Goal: Task Accomplishment & Management: Complete application form

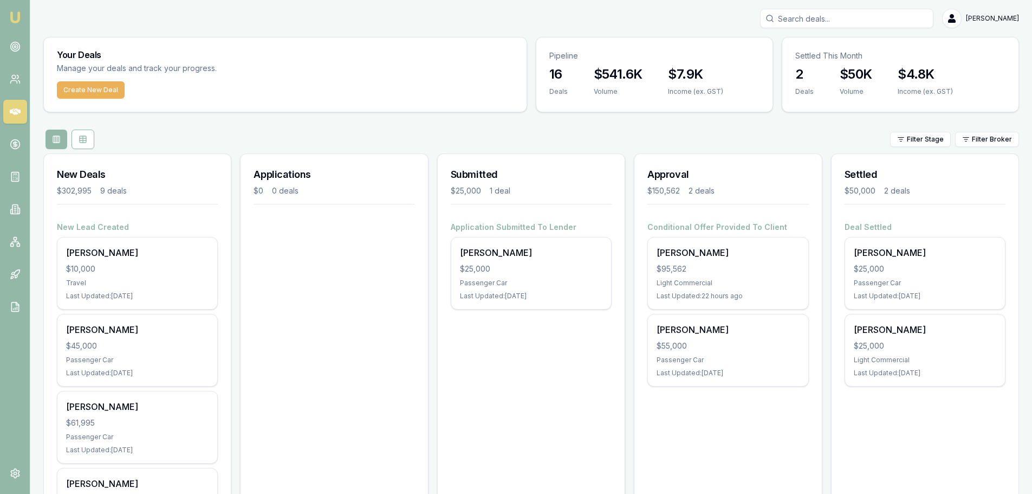
click at [809, 17] on input "Search deals" at bounding box center [846, 19] width 173 height 20
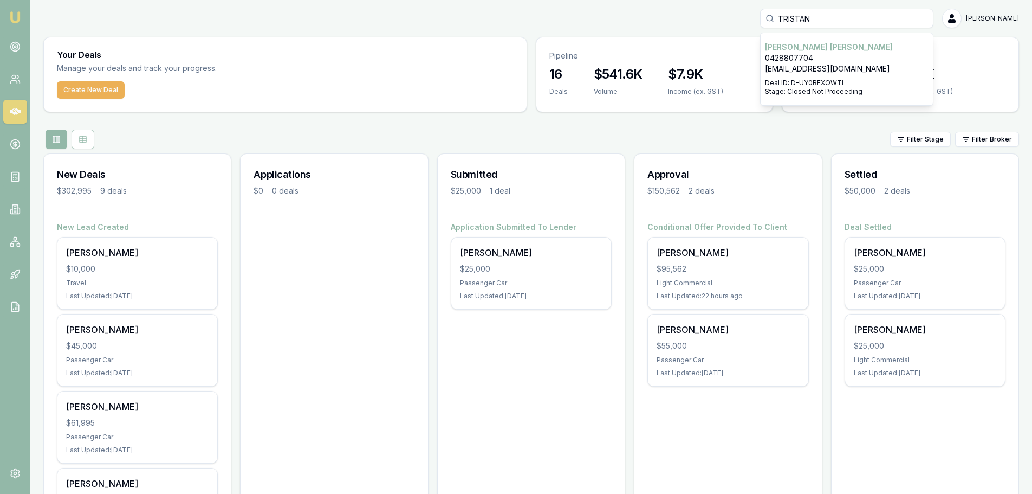
type input "TRISTAN"
click at [870, 51] on p "[PERSON_NAME]" at bounding box center [847, 47] width 164 height 11
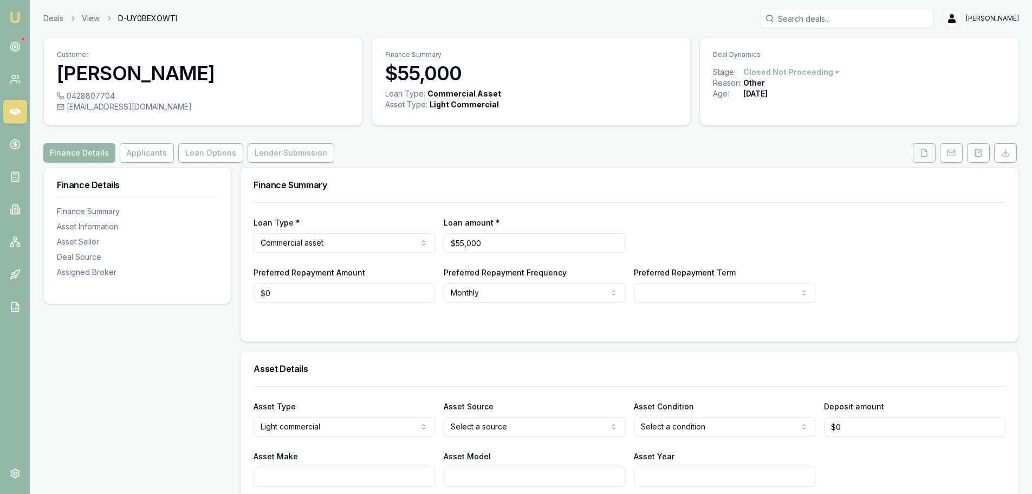
click at [925, 155] on icon at bounding box center [924, 152] width 9 height 9
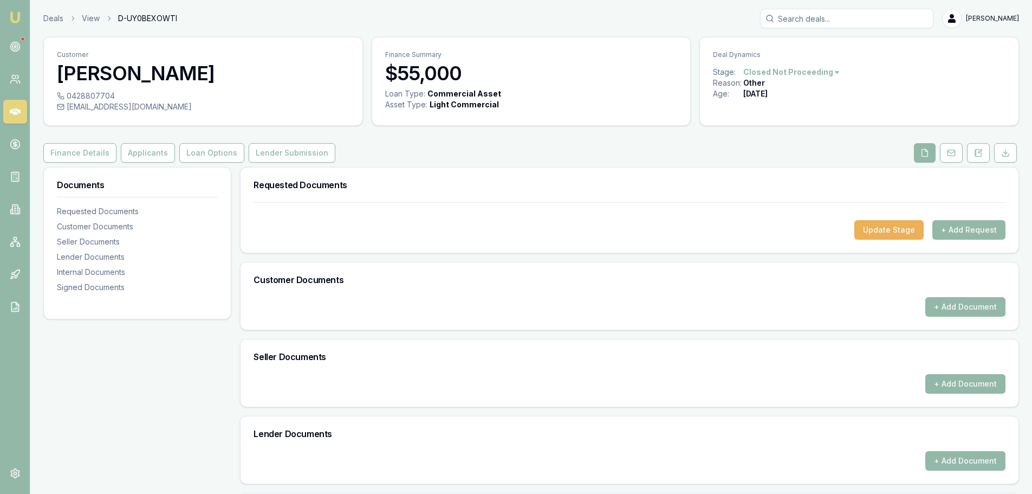
click at [819, 72] on html "Emu Broker Deals View D-UY0BEXOWTI [PERSON_NAME] Toggle Menu Customer [PERSON_N…" at bounding box center [516, 247] width 1032 height 494
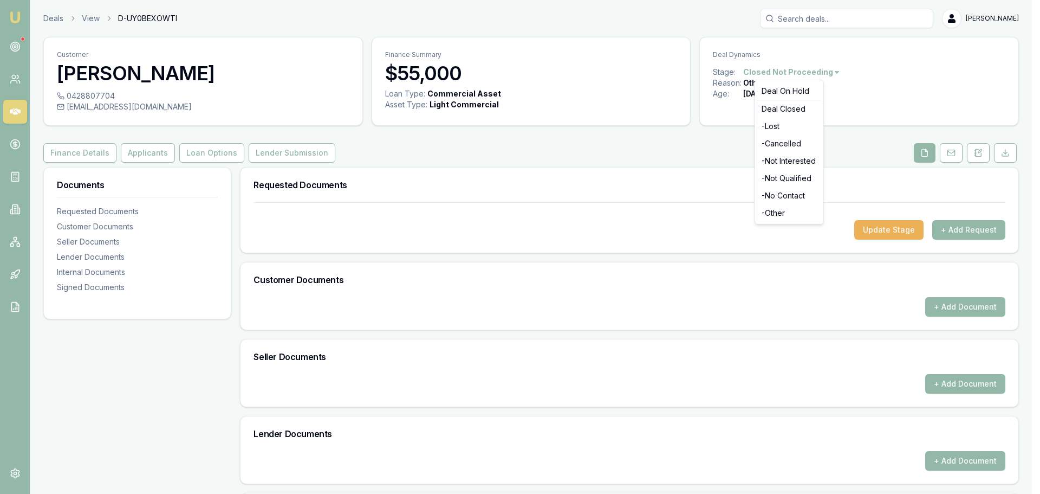
click at [883, 227] on html "Emu Broker Deals View D-UY0BEXOWTI [PERSON_NAME] Toggle Menu Customer [PERSON_N…" at bounding box center [520, 247] width 1040 height 494
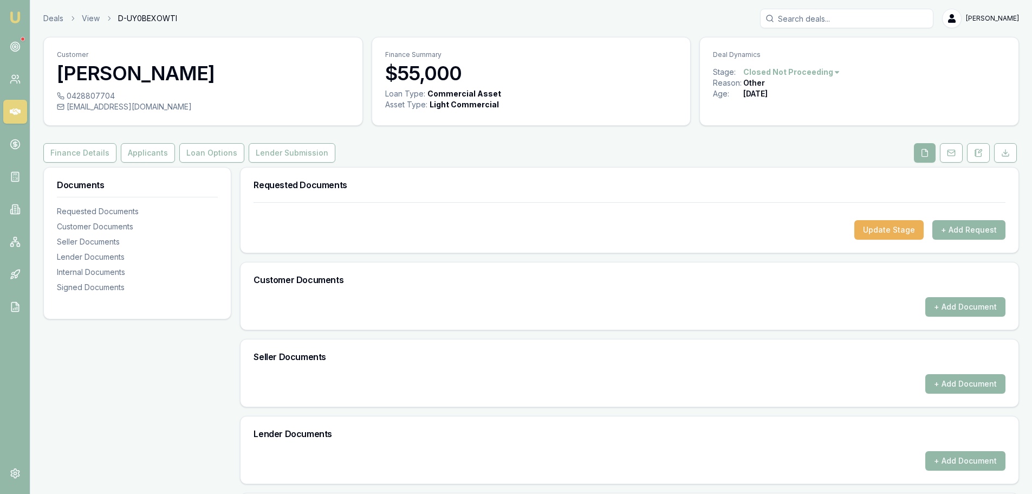
click at [883, 227] on button "Update Stage" at bounding box center [888, 230] width 69 height 20
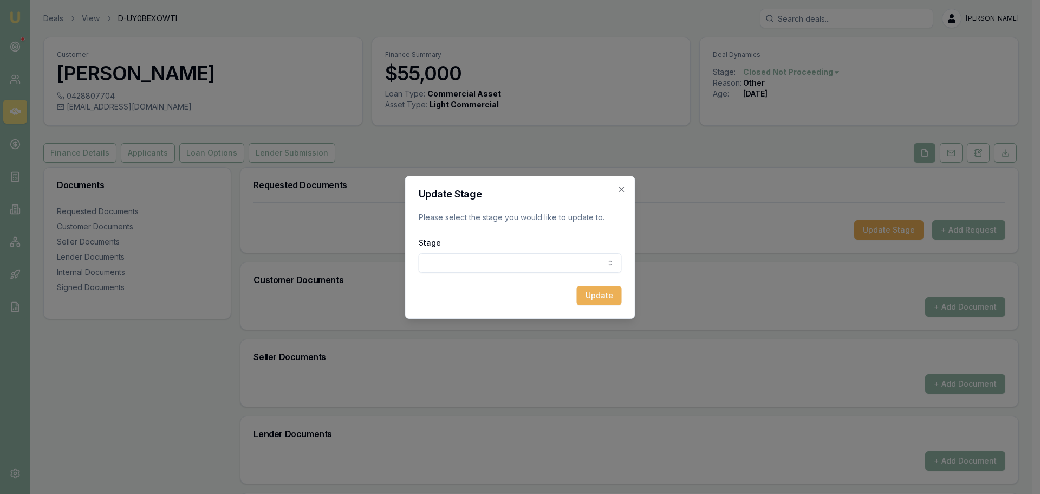
click at [443, 264] on body "Emu Broker Deals View D-UY0BEXOWTI [PERSON_NAME] Toggle Menu Customer [PERSON_N…" at bounding box center [516, 247] width 1032 height 494
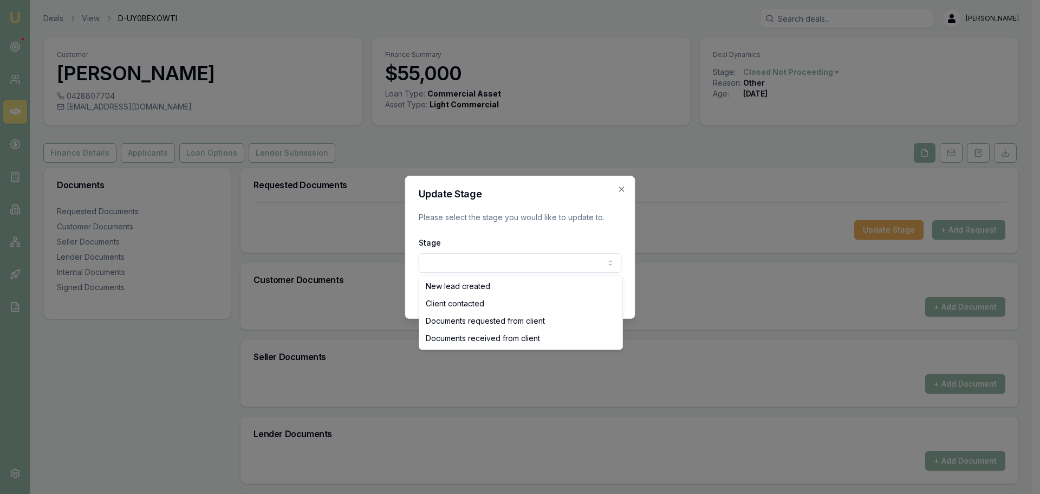
select select "DOCUMENTS_RECEIVED_FROM_CLIENT"
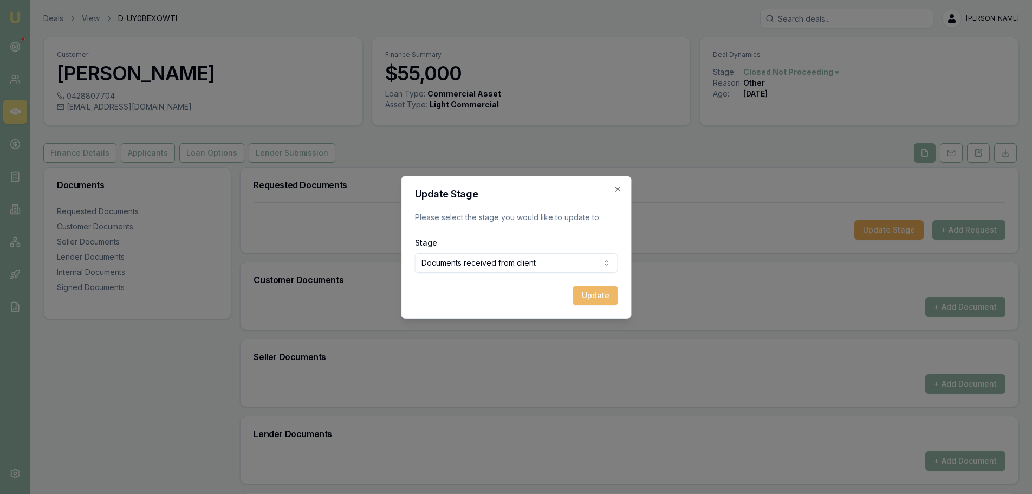
click at [604, 297] on button "Update" at bounding box center [595, 296] width 45 height 20
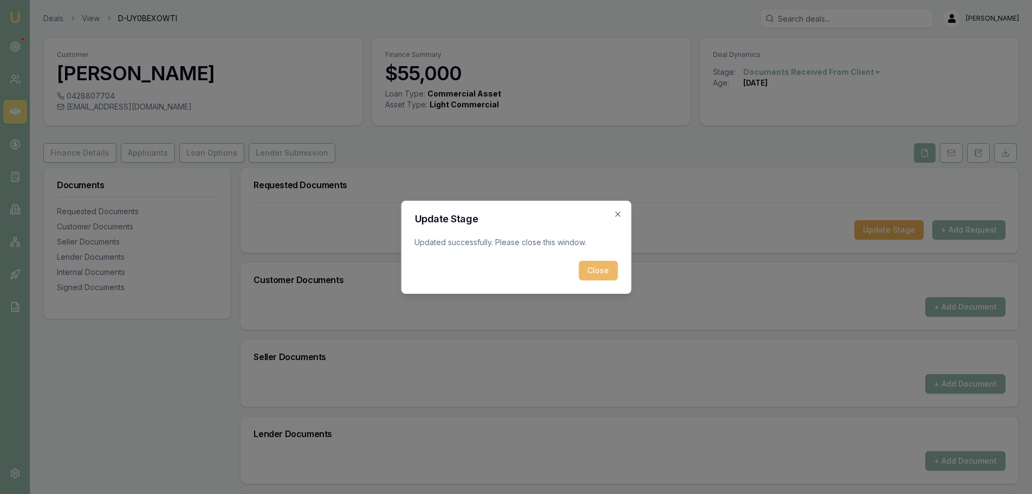
click at [599, 275] on button "Close" at bounding box center [598, 271] width 39 height 20
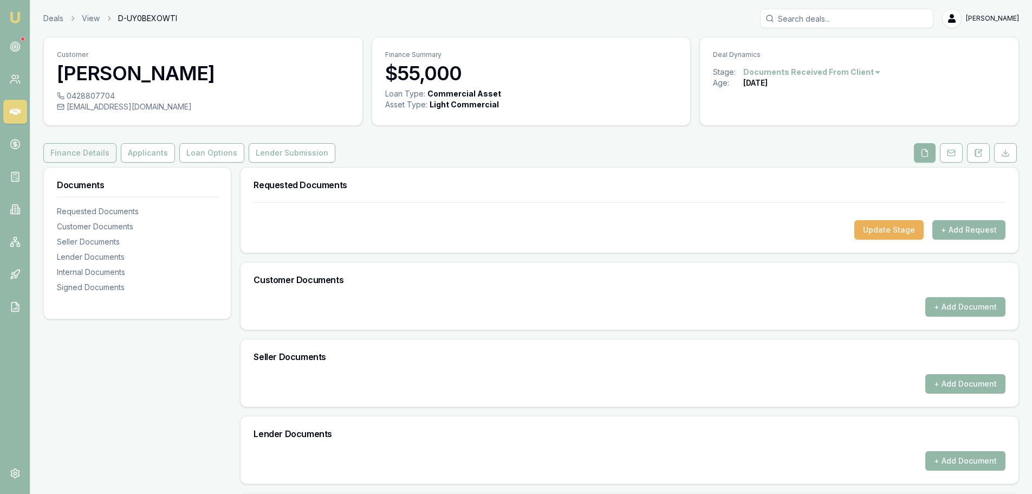
click at [76, 155] on button "Finance Details" at bounding box center [79, 153] width 73 height 20
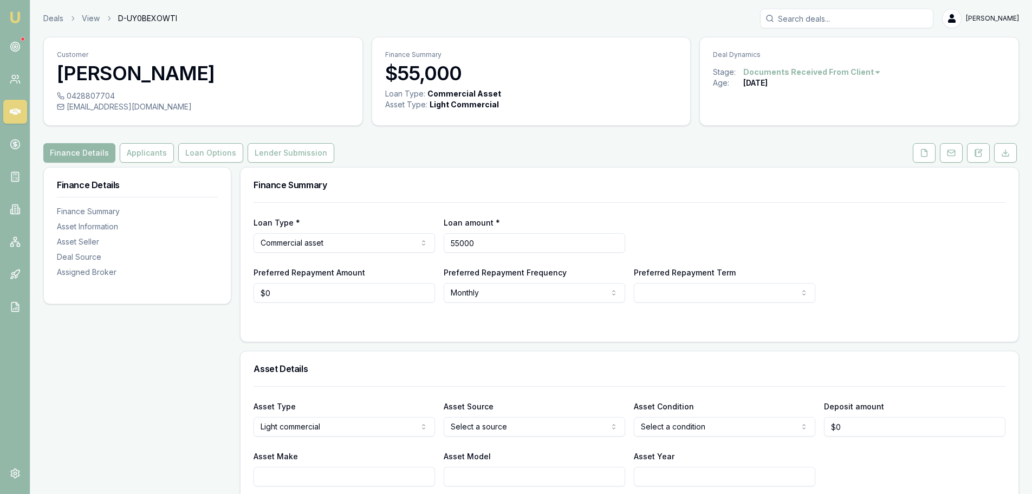
drag, startPoint x: 491, startPoint y: 240, endPoint x: 430, endPoint y: 245, distance: 60.9
click at [430, 245] on div "Loan Type * Commercial asset Consumer loan Consumer asset Commercial loan Comme…" at bounding box center [630, 234] width 752 height 37
type input "$72,500"
click at [534, 211] on div "Loan Type * Commercial asset Consumer loan Consumer asset Commercial loan Comme…" at bounding box center [630, 252] width 752 height 100
select select "60"
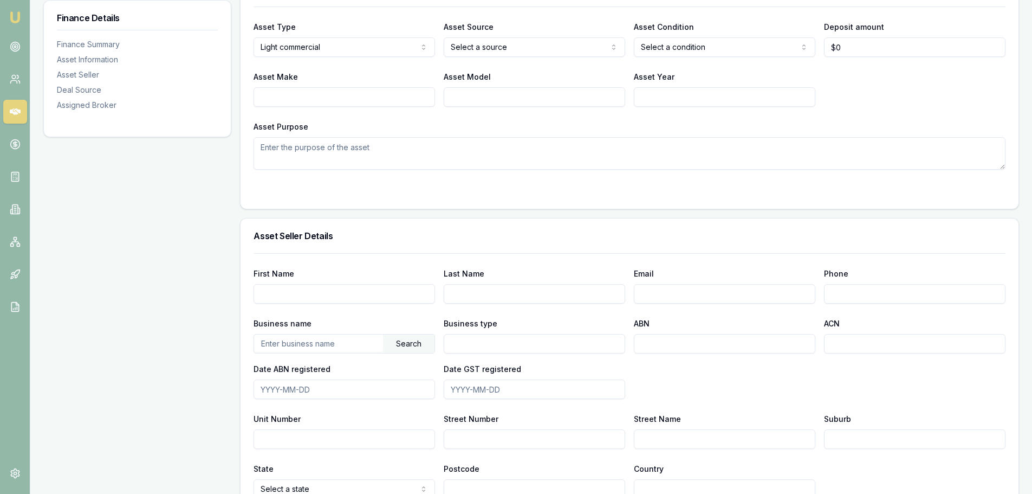
scroll to position [433, 0]
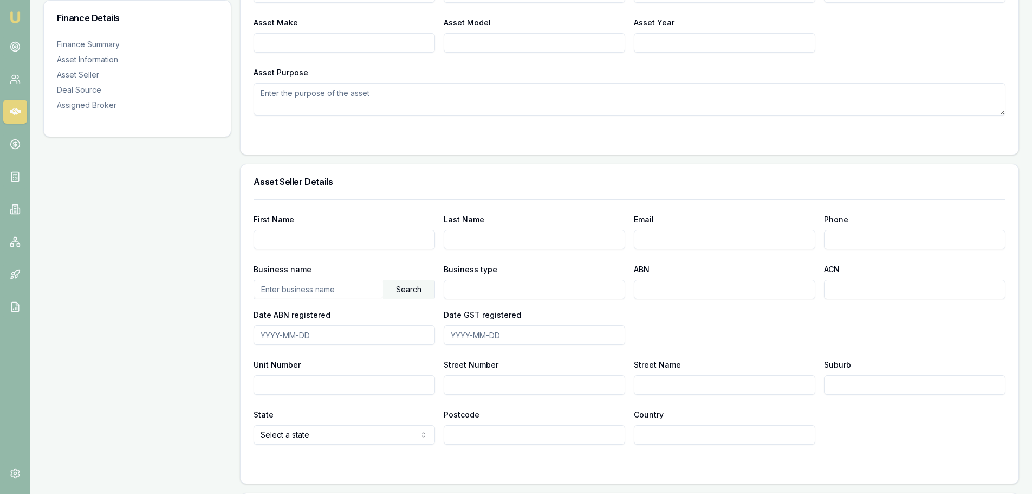
paste input "49 611 273 333"
type input "49 611 273 333"
drag, startPoint x: 328, startPoint y: 289, endPoint x: 248, endPoint y: 290, distance: 80.2
click at [248, 290] on div "First Name Last Name Email Phone Business name [PHONE_NUMBER] Search Business t…" at bounding box center [630, 341] width 778 height 284
paste input "DESIGNER BLINDS AND PLANTATIONS PTY"
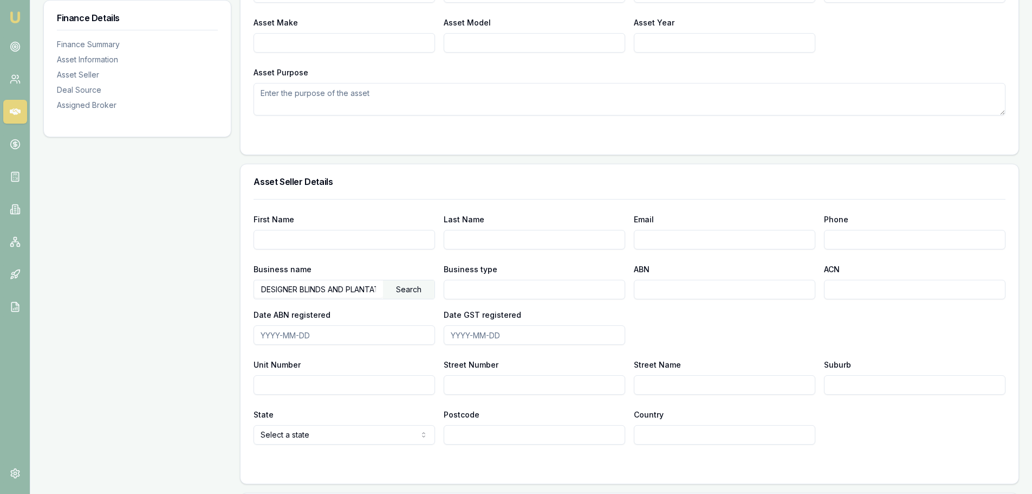
scroll to position [0, 42]
click at [417, 288] on div "Search" at bounding box center [408, 289] width 51 height 18
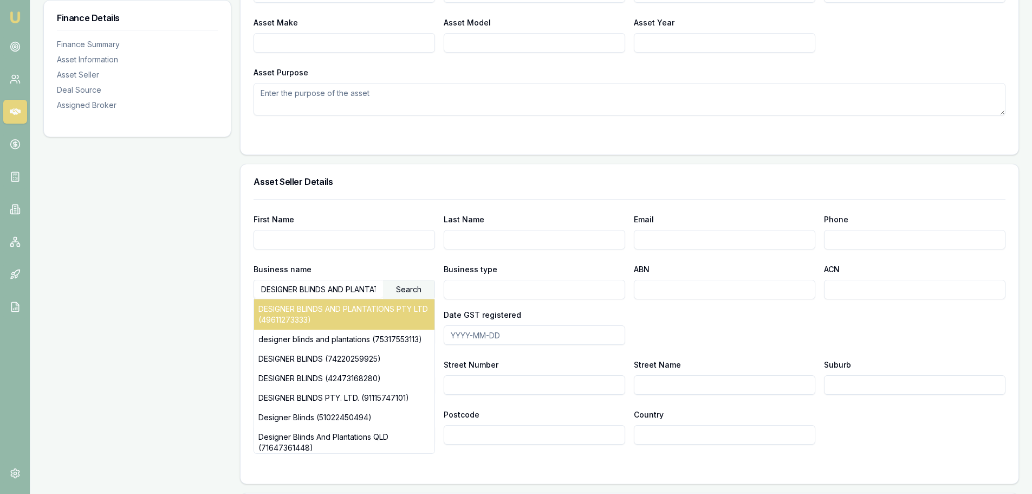
click at [312, 319] on div "DESIGNER BLINDS AND PLANTATIONS PTY LTD (49611273333)" at bounding box center [344, 314] width 180 height 30
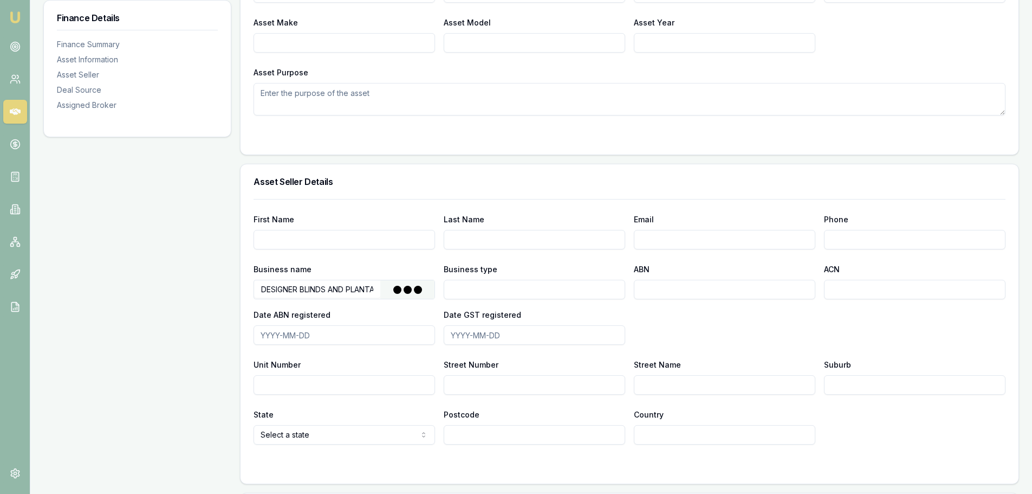
type input "DESIGNER BLINDS AND PLANTATIONS PTY LTD"
type input "Australian Private Company"
type input "49611273333"
type input "611273333"
type input "[DATE]"
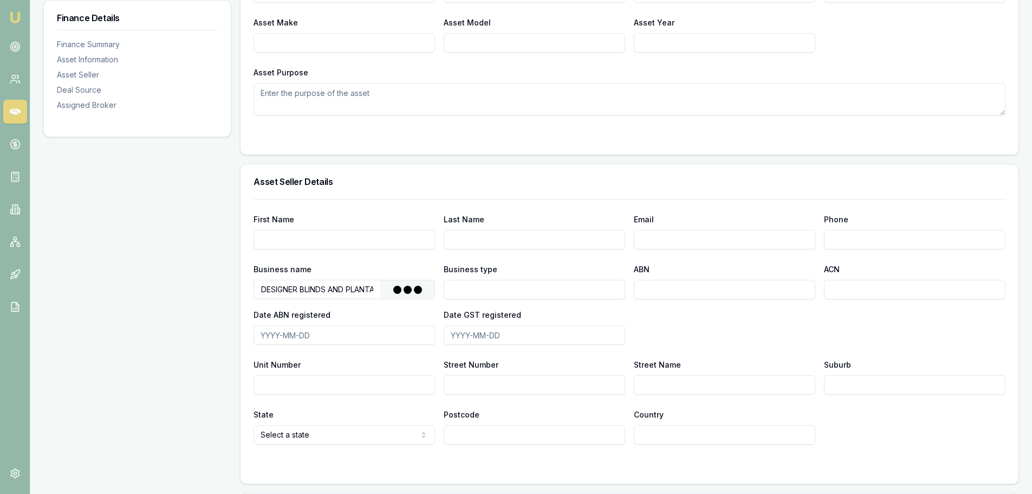
type input "[DATE]"
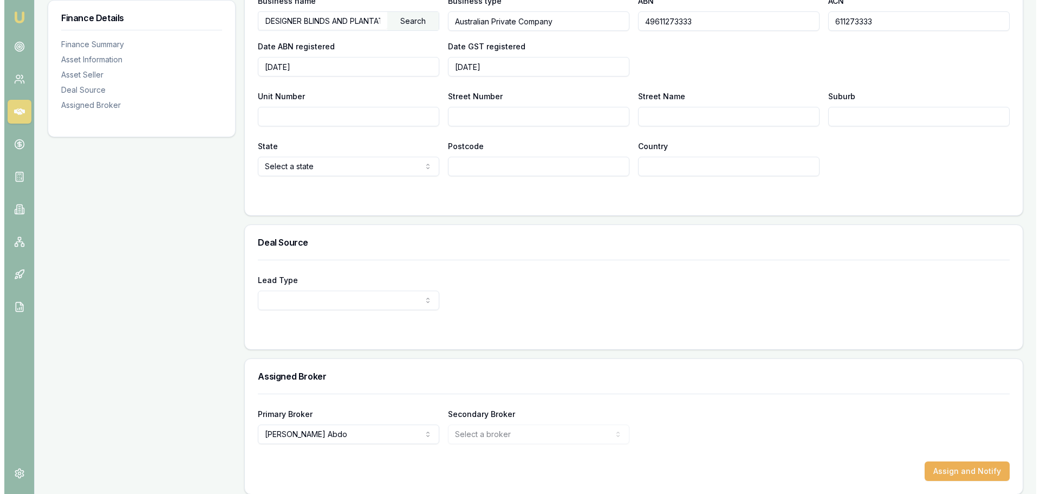
scroll to position [711, 0]
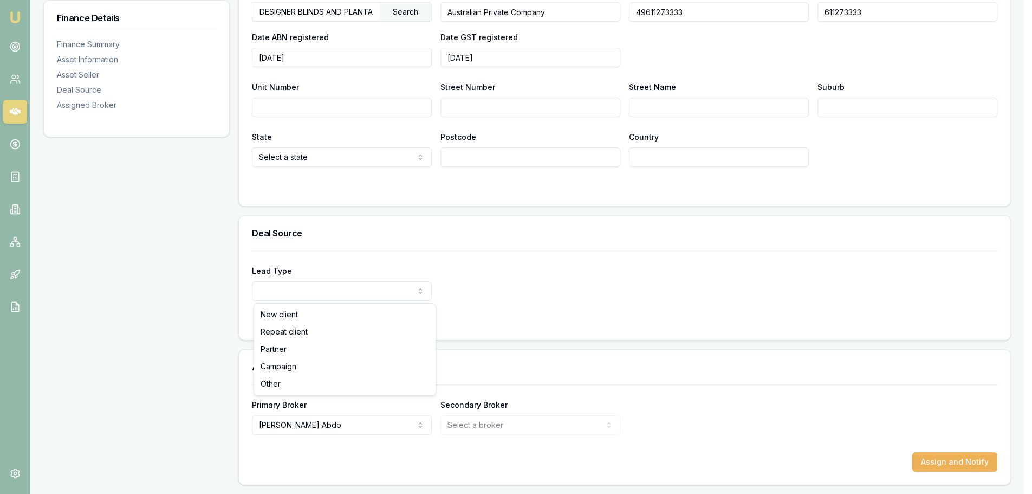
select select "PARTNER"
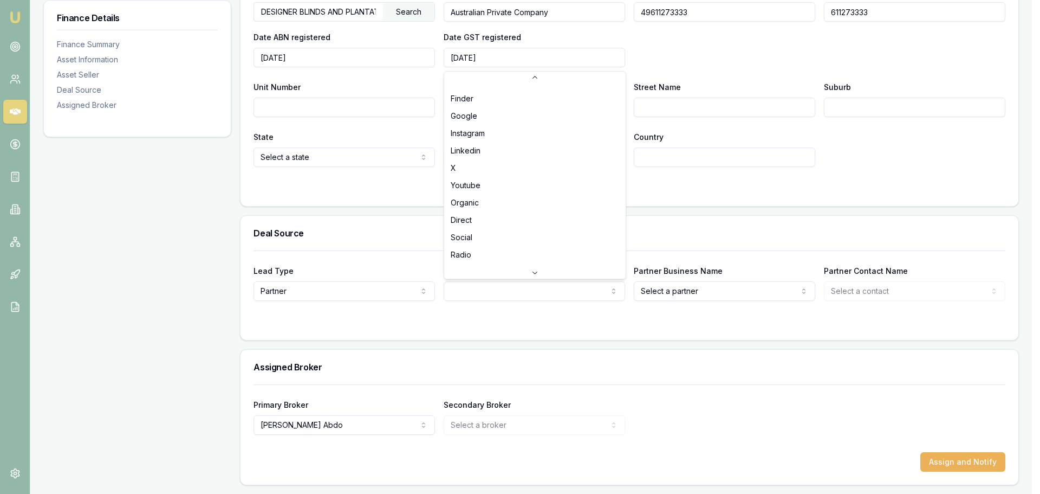
scroll to position [234, 0]
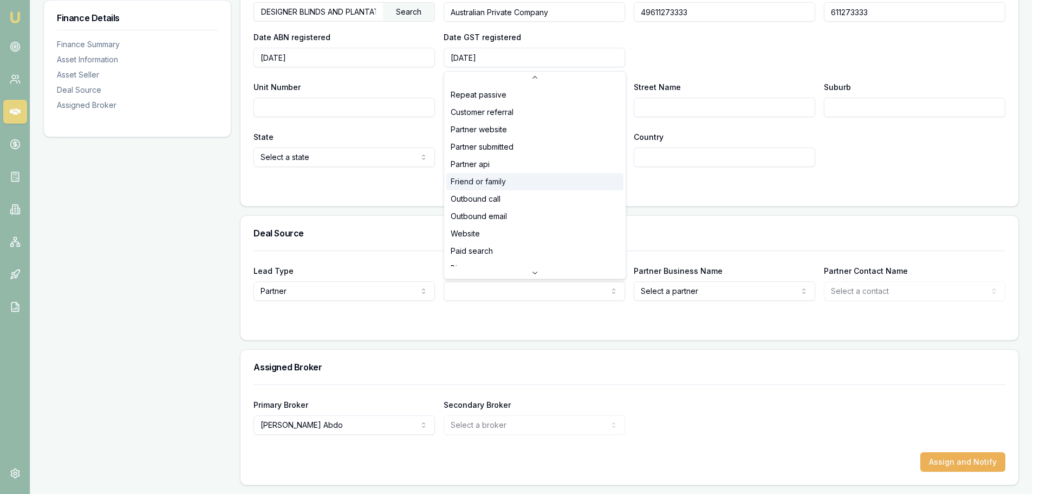
scroll to position [0, 0]
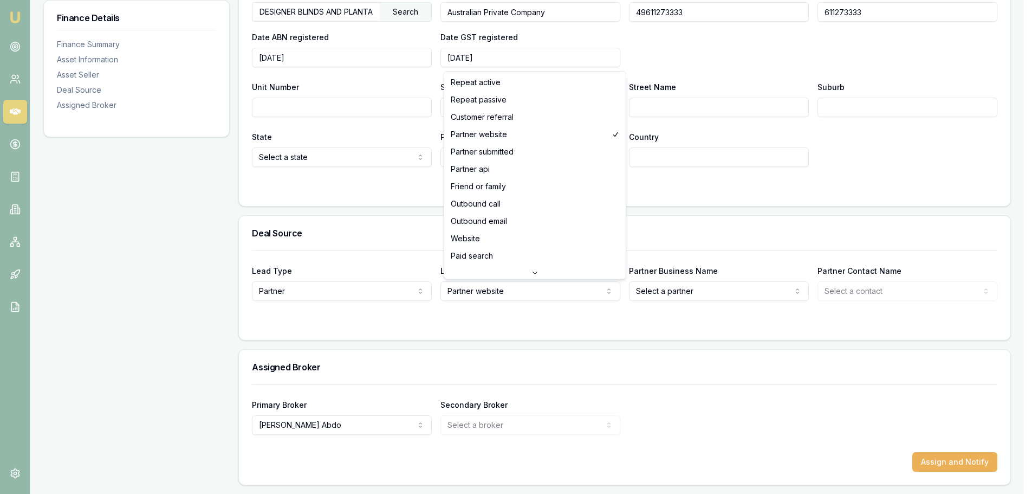
select select "REPEAT_ACTIVE"
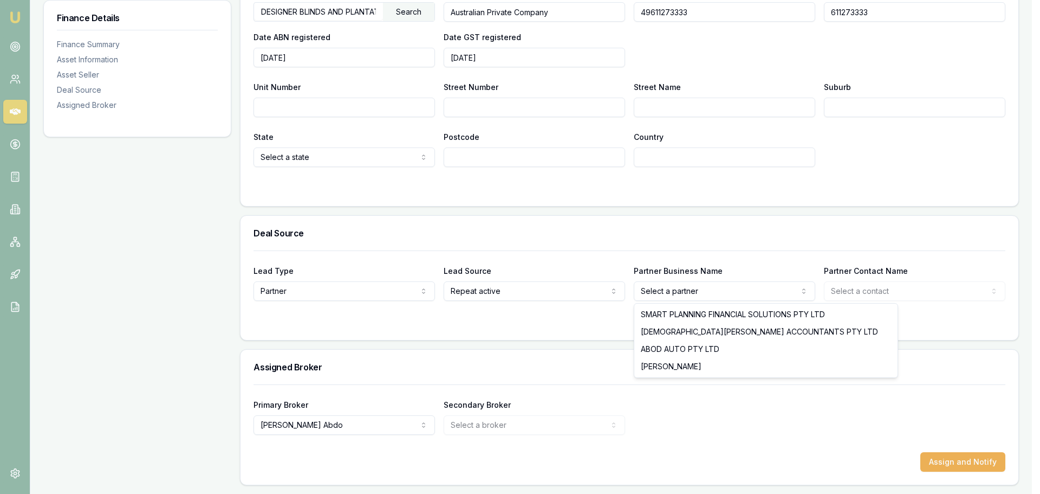
select select "[DEMOGRAPHIC_DATA][PERSON_NAME] ACCOUNTANTS PTY LTD"
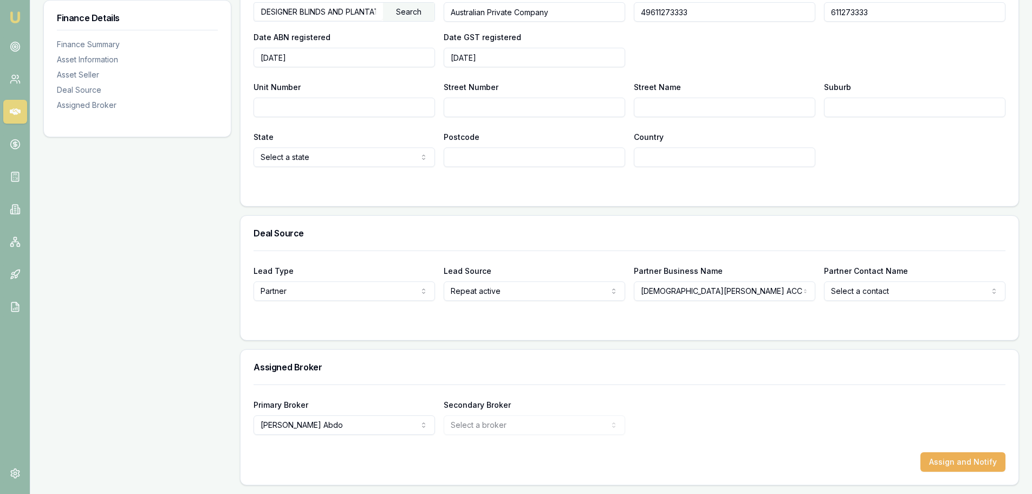
select select "[PERSON_NAME]"
click at [710, 413] on div "Primary Broker [PERSON_NAME] [PERSON_NAME] [PERSON_NAME] [PERSON_NAME] [PERSON_…" at bounding box center [630, 416] width 752 height 37
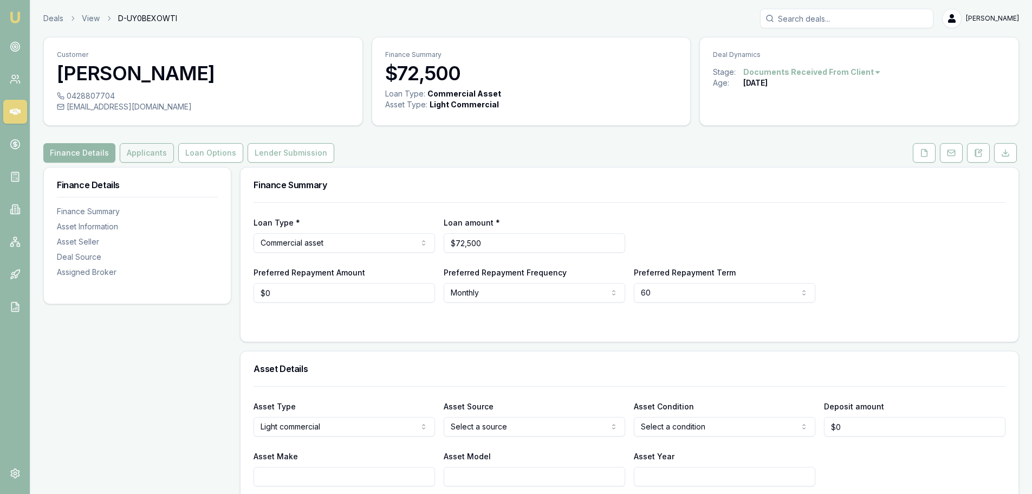
click at [138, 158] on button "Applicants" at bounding box center [147, 153] width 54 height 20
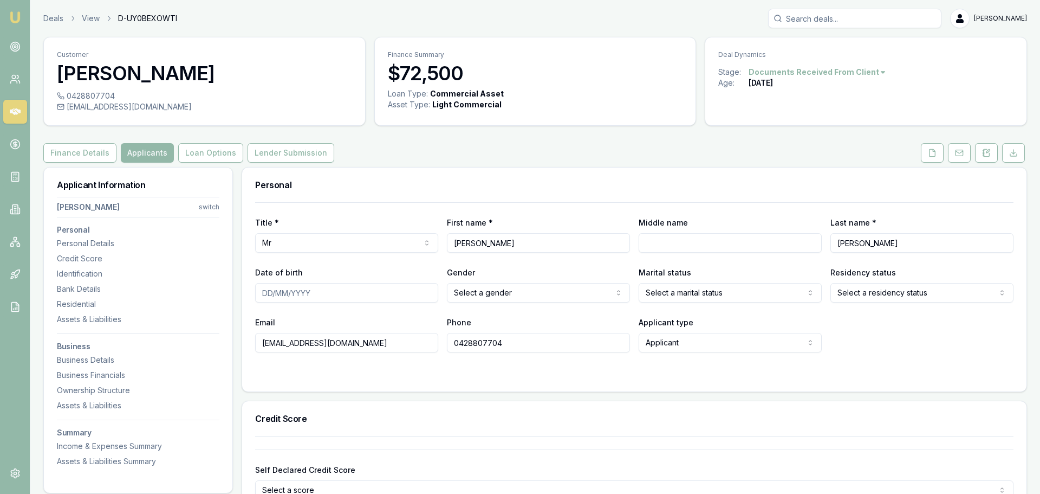
click at [500, 294] on html "Emu Broker Deals View D-UY0BEXOWTI [PERSON_NAME] Menu Customer [PERSON_NAME] 04…" at bounding box center [520, 247] width 1040 height 494
click at [664, 286] on html "Emu Broker Deals View D-UY0BEXOWTI [PERSON_NAME] Menu Customer [PERSON_NAME] 04…" at bounding box center [516, 247] width 1032 height 494
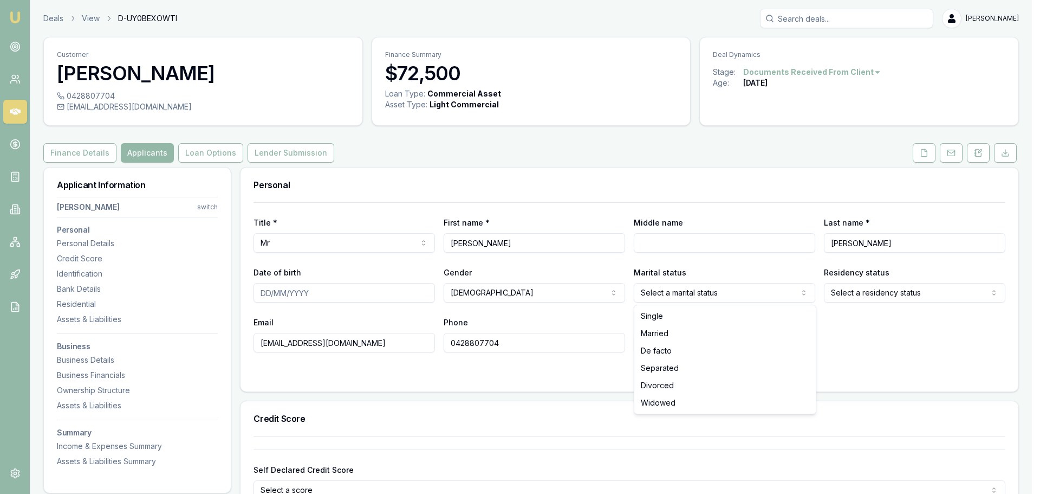
select select "MARRIED"
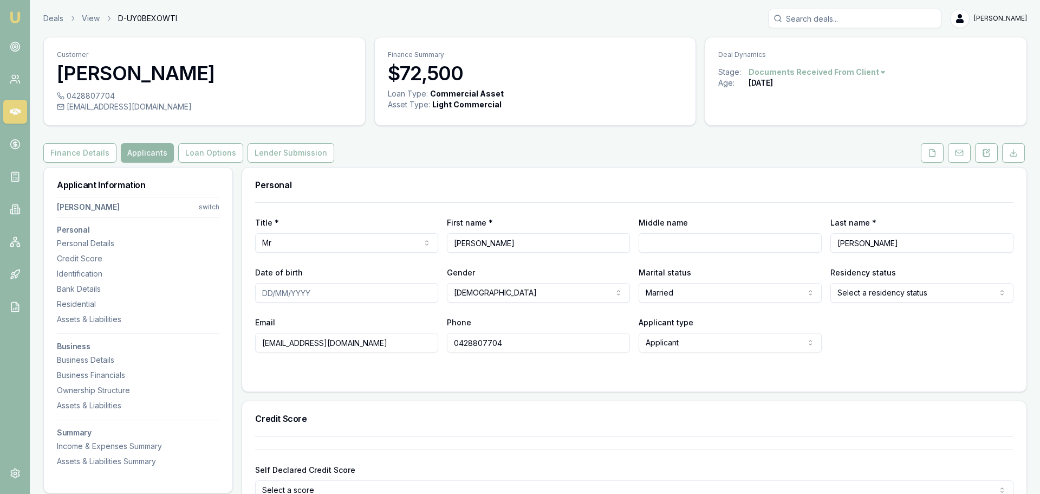
click at [871, 294] on html "Emu Broker Deals View D-UY0BEXOWTI [PERSON_NAME] Menu Customer [PERSON_NAME] 04…" at bounding box center [520, 247] width 1040 height 494
click at [301, 293] on input "Date of birth" at bounding box center [344, 293] width 181 height 20
click at [318, 295] on input "Date of birth" at bounding box center [344, 293] width 181 height 20
click at [283, 155] on button "Lender Submission" at bounding box center [291, 153] width 87 height 20
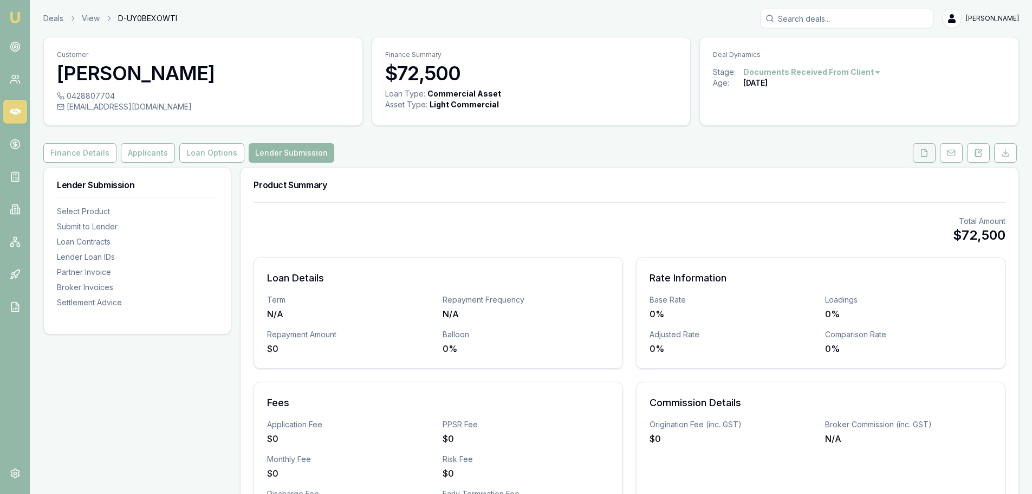
click at [922, 153] on icon at bounding box center [924, 152] width 9 height 9
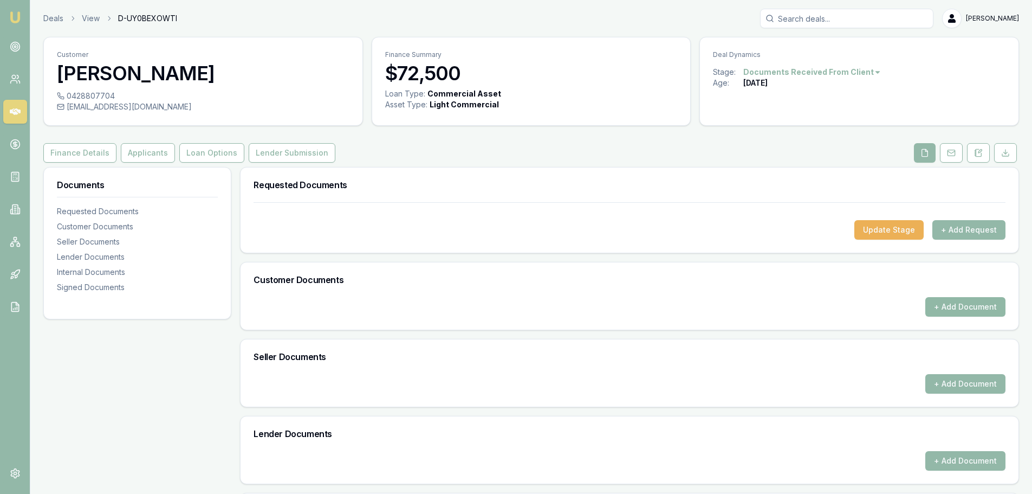
click at [959, 303] on button "+ Add Document" at bounding box center [965, 307] width 80 height 20
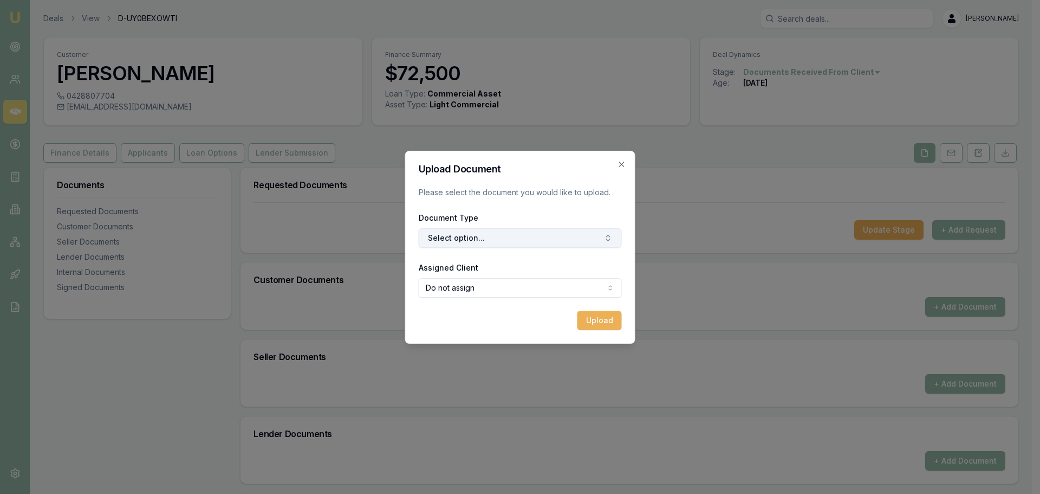
click at [493, 242] on button "Select option..." at bounding box center [520, 238] width 203 height 20
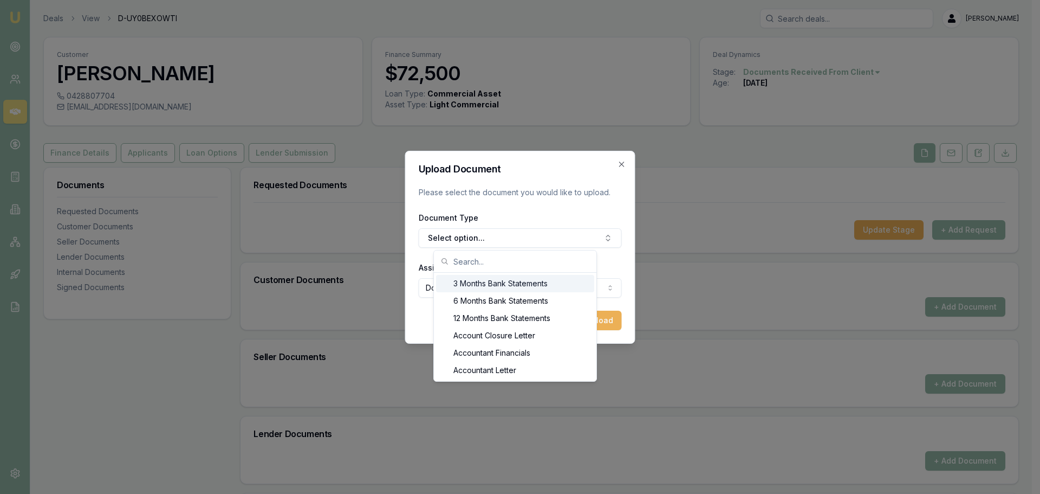
click at [457, 258] on input "text" at bounding box center [521, 261] width 137 height 22
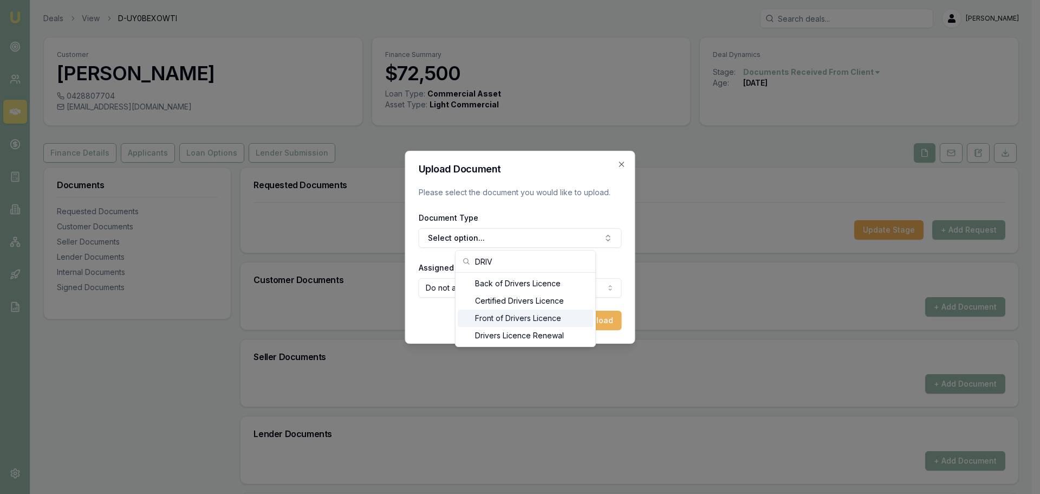
type input "DRIV"
click at [487, 315] on div "Front of Drivers Licence" at bounding box center [525, 317] width 135 height 17
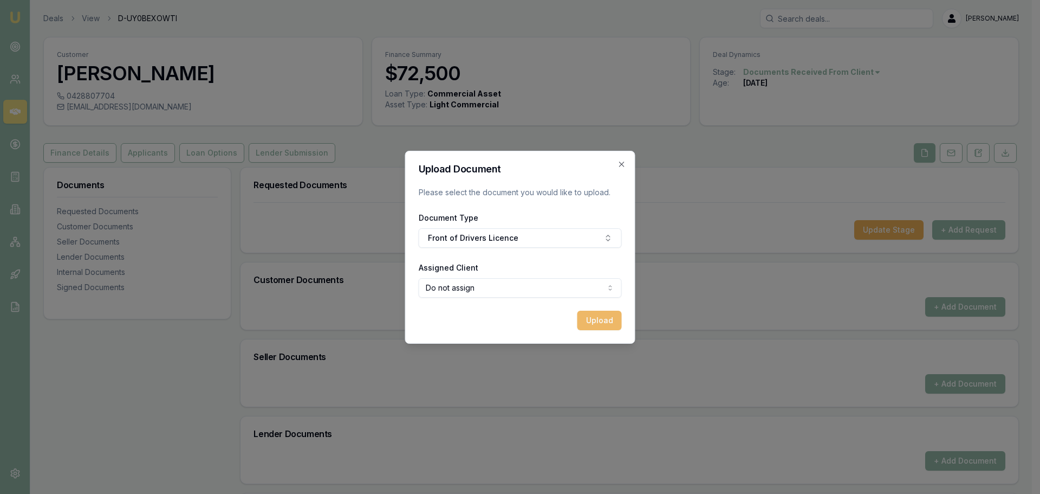
click at [591, 320] on button "Upload" at bounding box center [600, 320] width 44 height 20
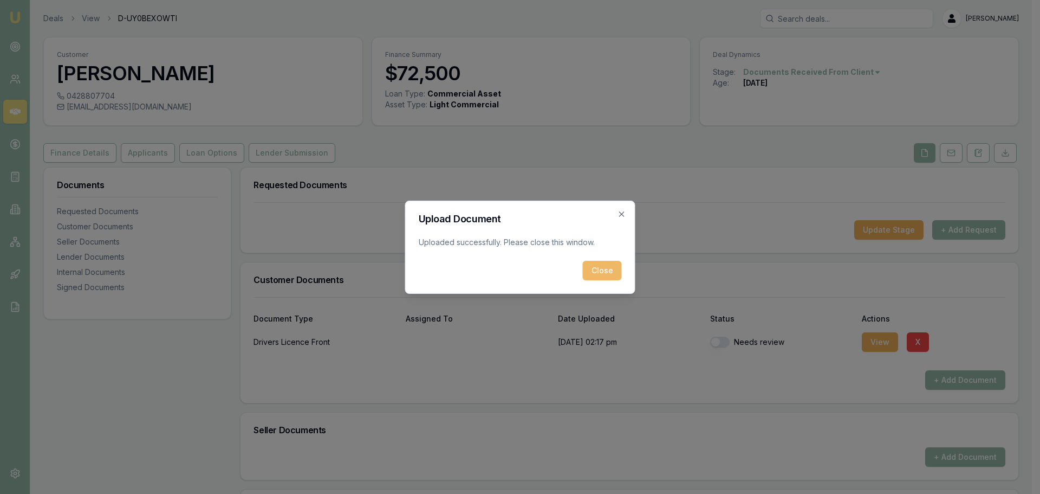
click at [603, 276] on button "Close" at bounding box center [602, 271] width 39 height 20
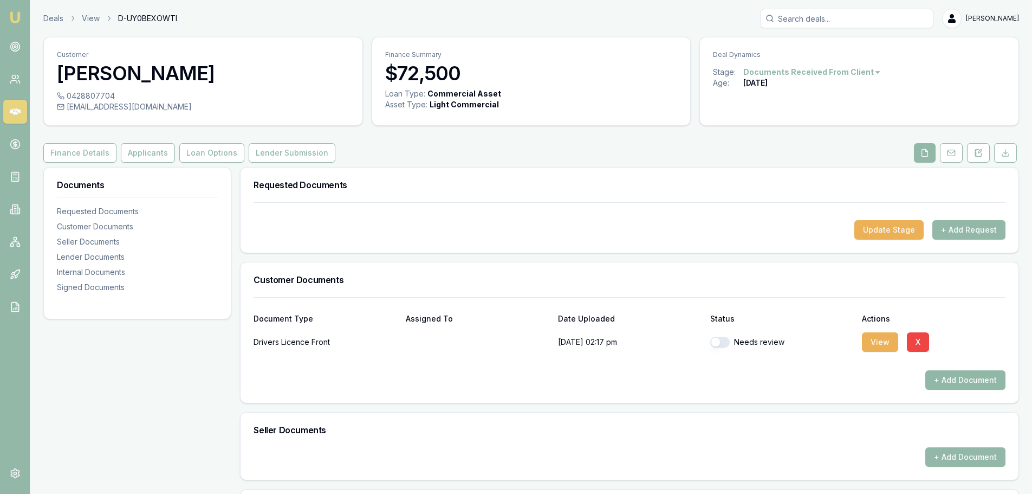
click at [944, 378] on button "+ Add Document" at bounding box center [965, 380] width 80 height 20
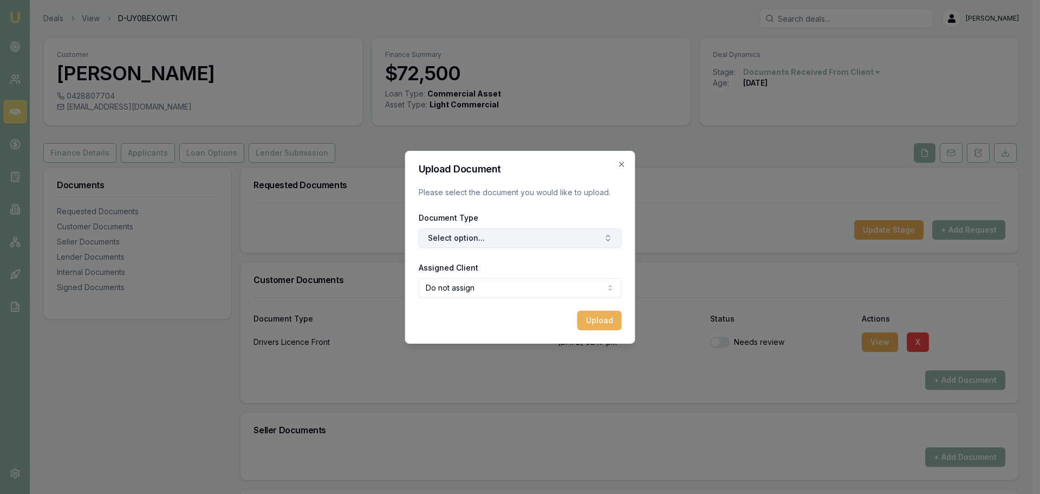
click at [474, 245] on button "Select option..." at bounding box center [520, 238] width 203 height 20
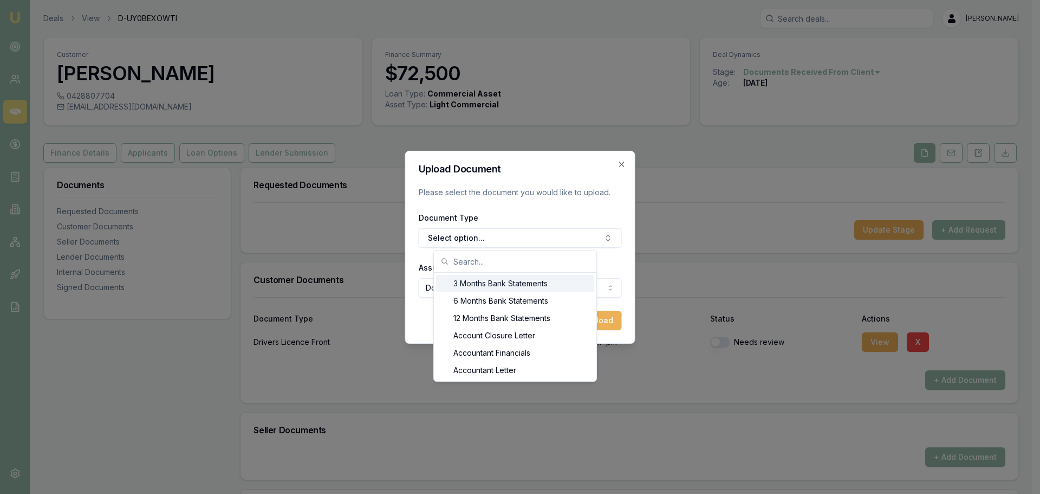
click at [467, 260] on input "text" at bounding box center [521, 261] width 137 height 22
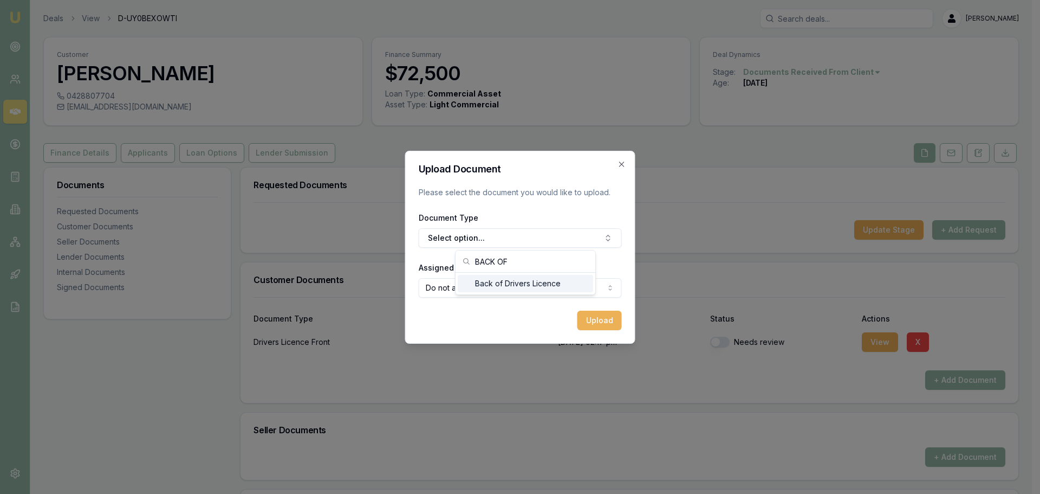
type input "BACK OF"
click at [488, 284] on div "Back of Drivers Licence" at bounding box center [525, 283] width 135 height 17
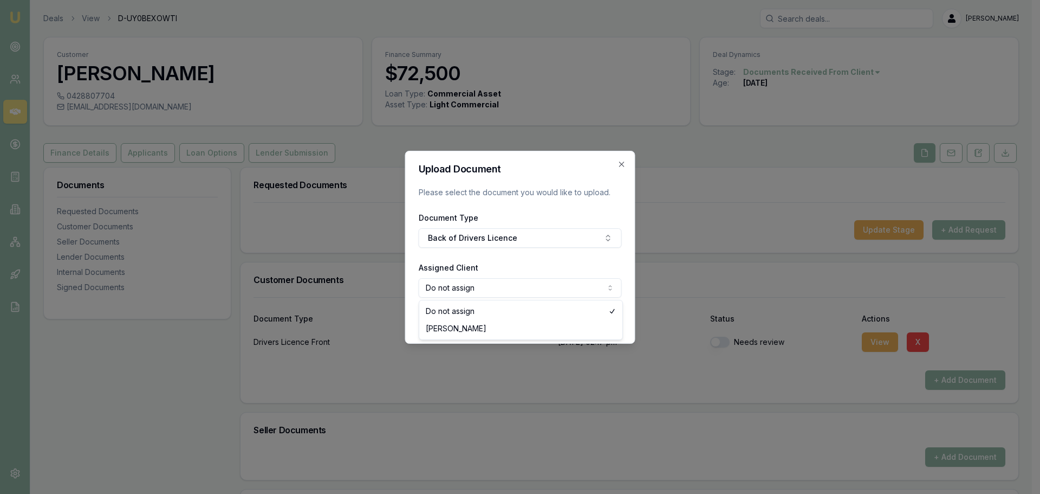
click at [472, 294] on body "Emu Broker Deals View D-UY0BEXOWTI [PERSON_NAME] Toggle Menu Customer [PERSON_N…" at bounding box center [516, 247] width 1032 height 494
select select "U-LB56FD7XTQ"
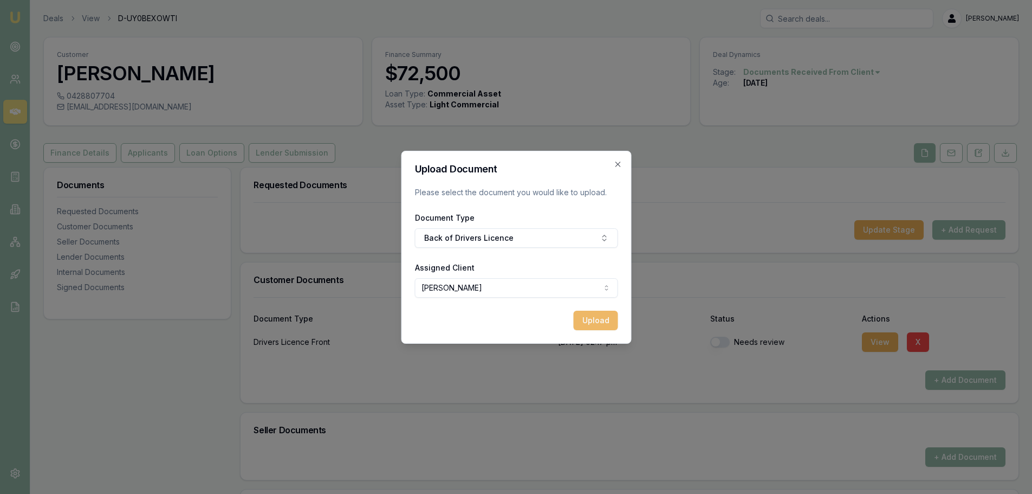
click at [599, 319] on button "Upload" at bounding box center [595, 320] width 44 height 20
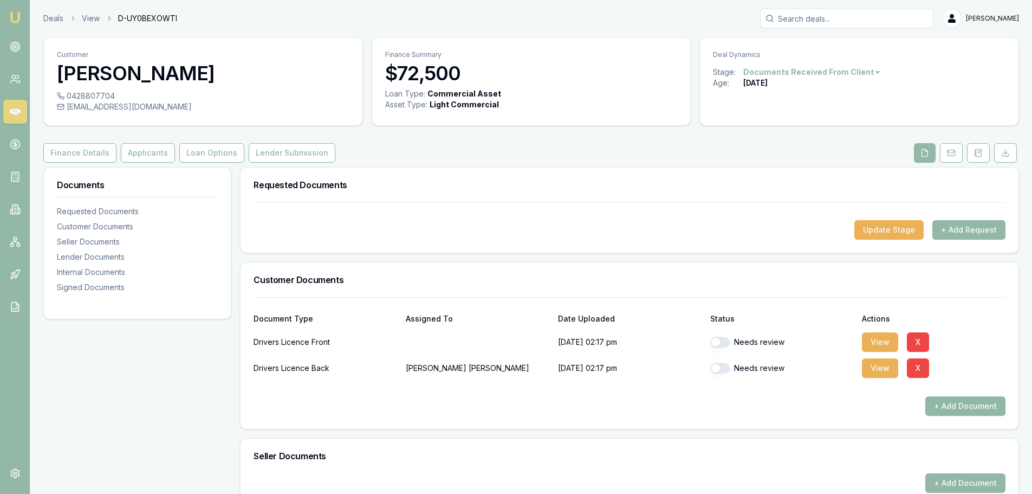
click at [955, 404] on button "+ Add Document" at bounding box center [965, 406] width 80 height 20
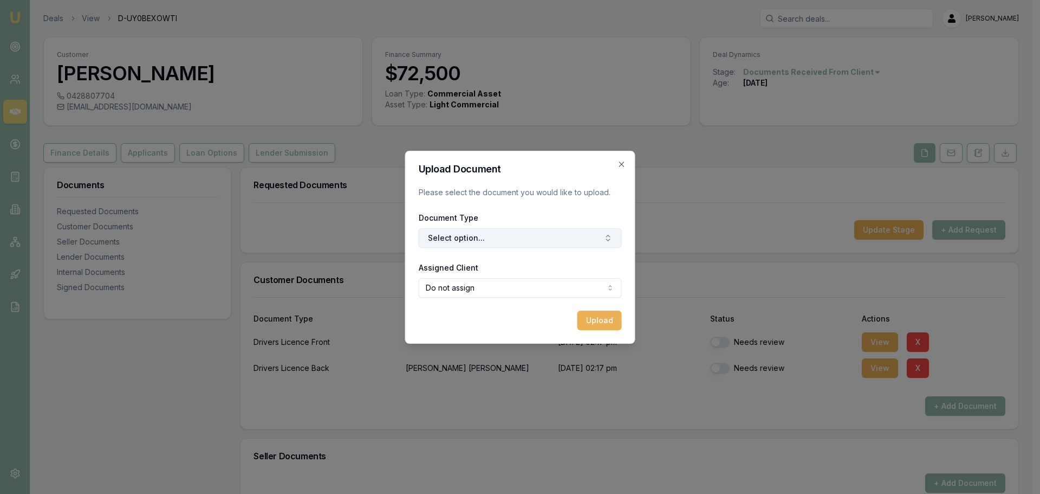
click at [489, 243] on button "Select option..." at bounding box center [520, 238] width 203 height 20
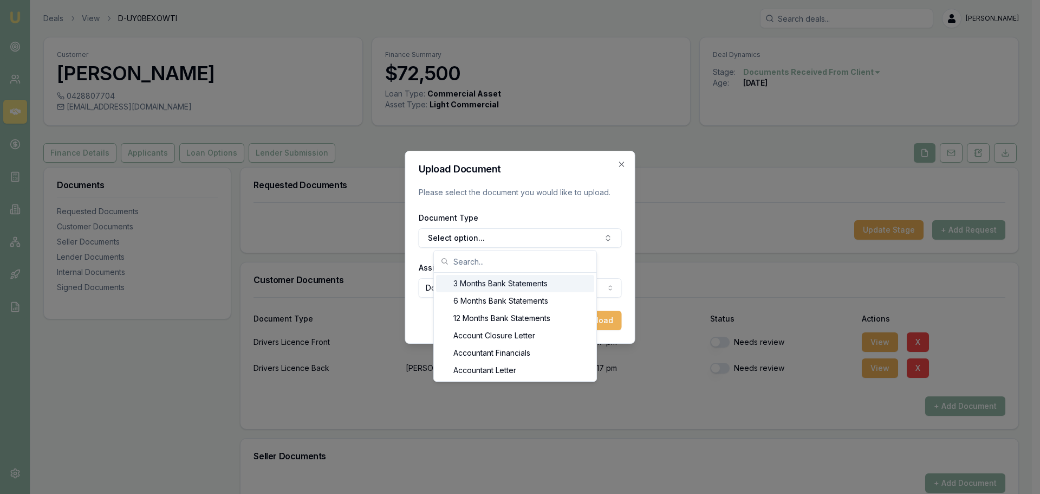
click at [474, 258] on input "text" at bounding box center [521, 261] width 137 height 22
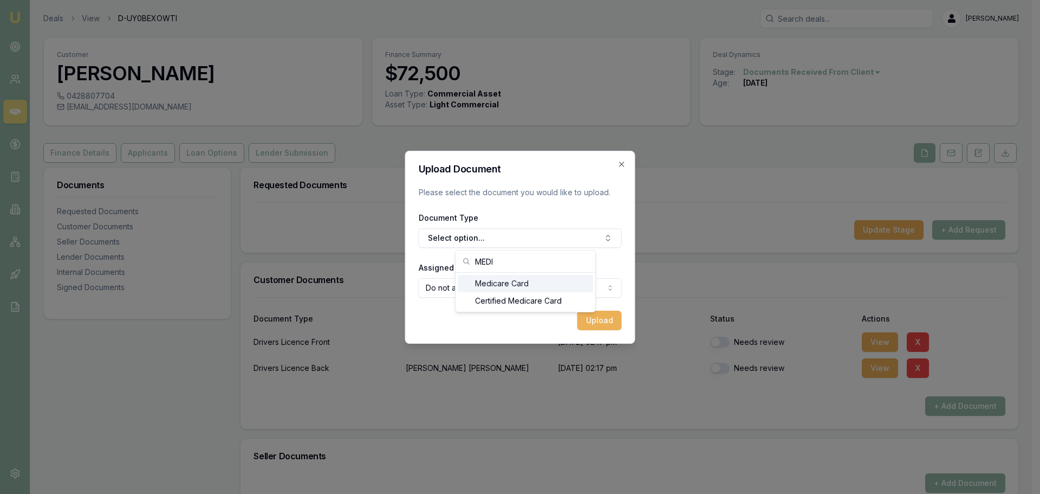
type input "MEDI"
click at [495, 286] on div "Medicare Card" at bounding box center [525, 283] width 135 height 17
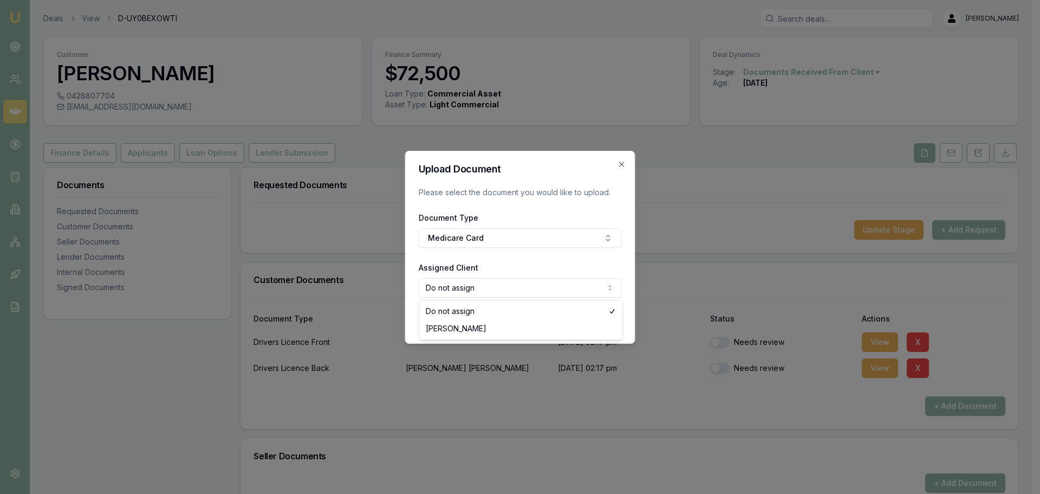
click at [474, 286] on body "Emu Broker Deals View D-UY0BEXOWTI [PERSON_NAME] Toggle Menu Customer [PERSON_N…" at bounding box center [516, 247] width 1032 height 494
select select "U-LB56FD7XTQ"
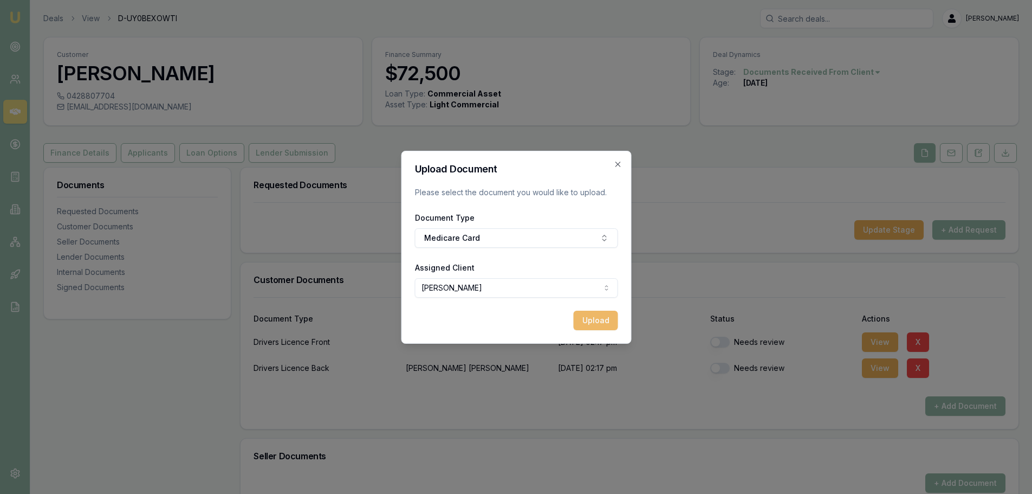
click at [594, 321] on button "Upload" at bounding box center [595, 320] width 44 height 20
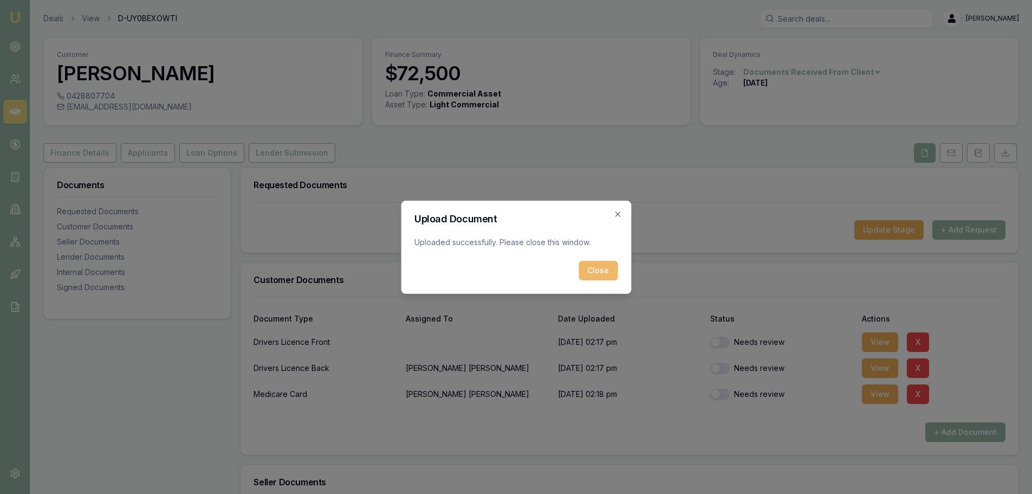
click at [589, 269] on button "Close" at bounding box center [598, 271] width 39 height 20
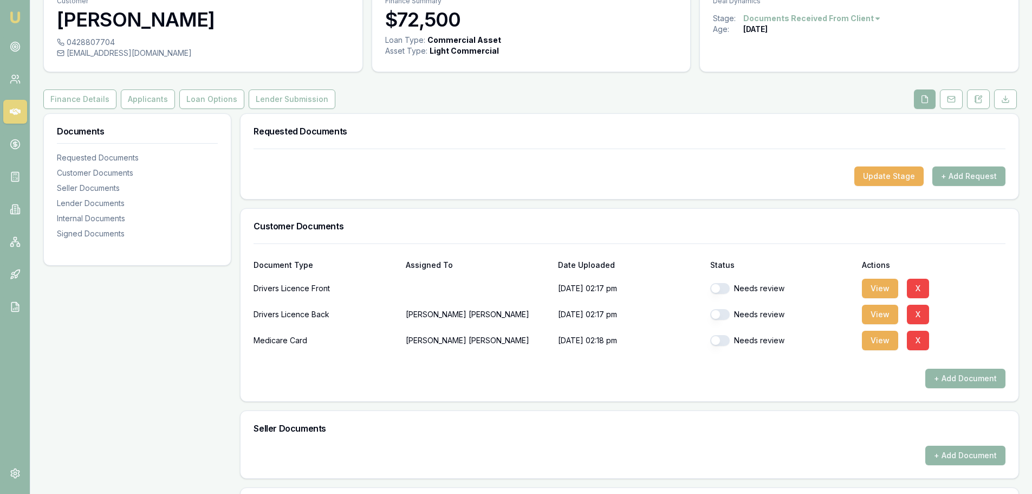
scroll to position [54, 0]
click at [416, 283] on p at bounding box center [478, 288] width 144 height 22
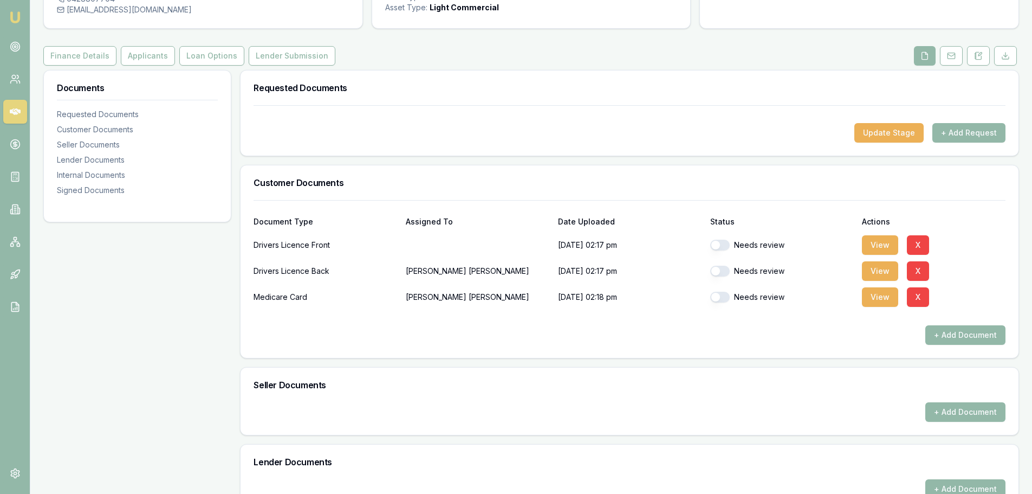
scroll to position [163, 0]
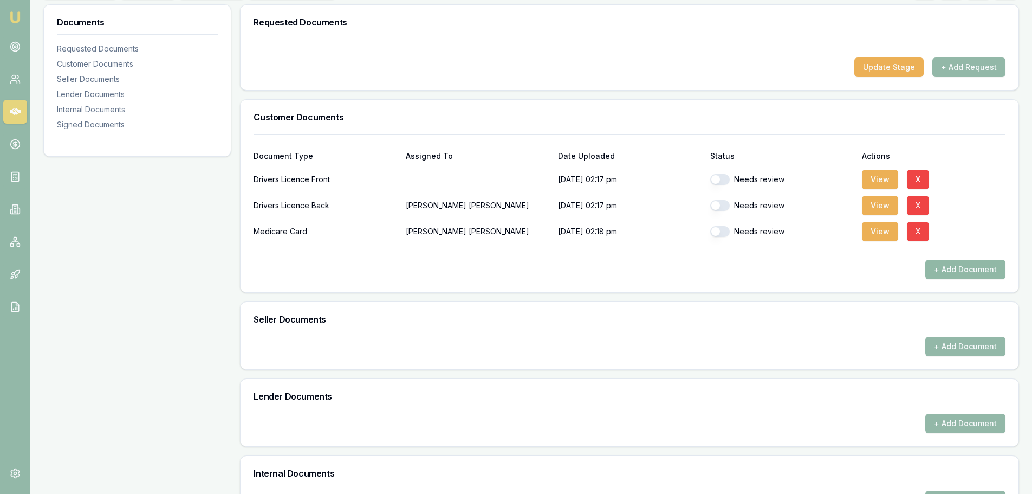
click at [944, 277] on button "+ Add Document" at bounding box center [965, 270] width 80 height 20
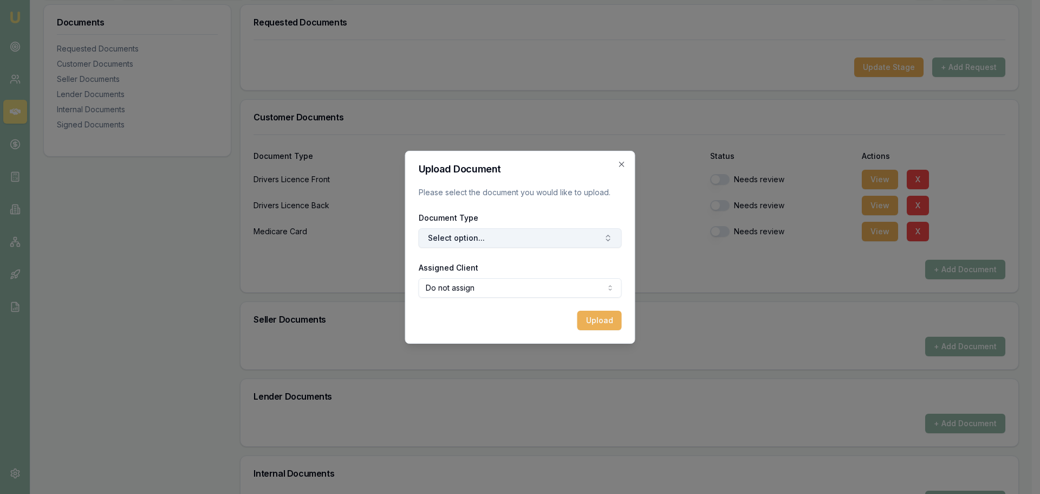
click at [462, 238] on button "Select option..." at bounding box center [520, 238] width 203 height 20
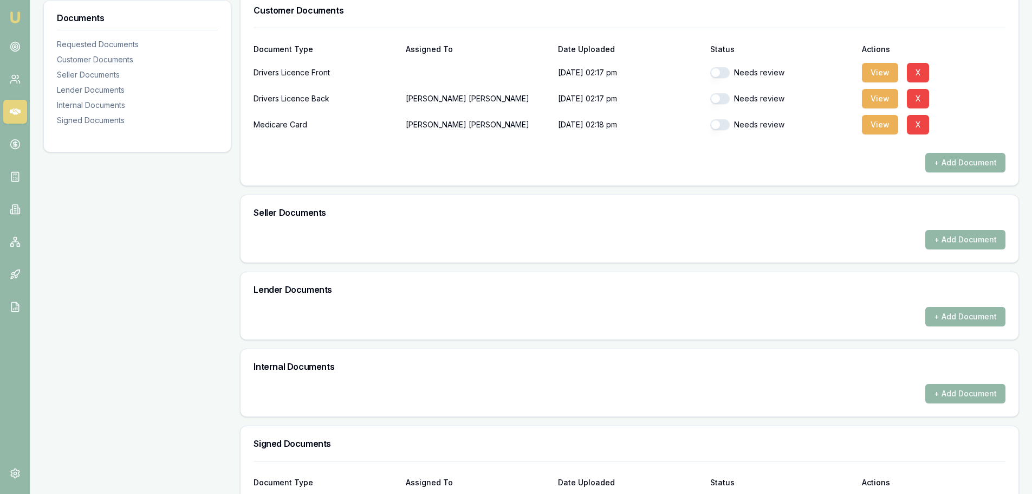
scroll to position [271, 0]
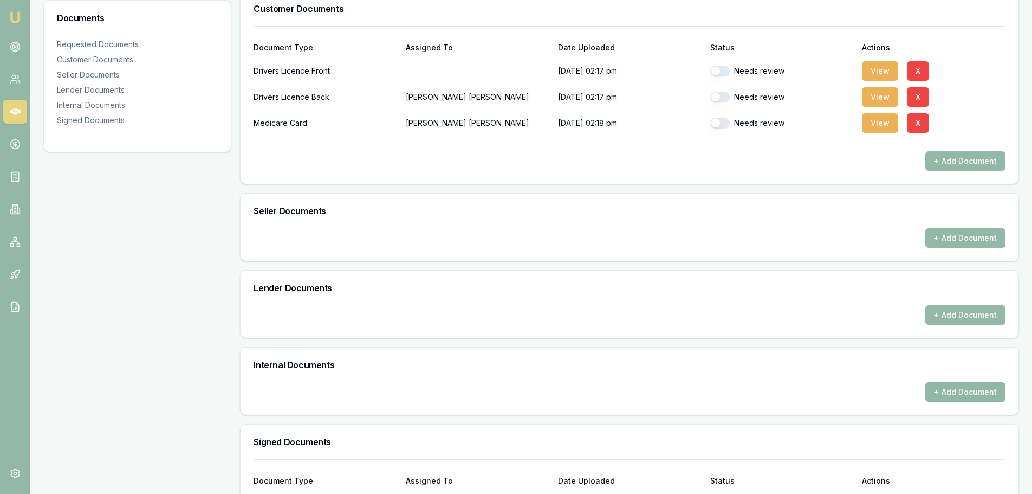
click at [936, 388] on button "+ Add Document" at bounding box center [965, 392] width 80 height 20
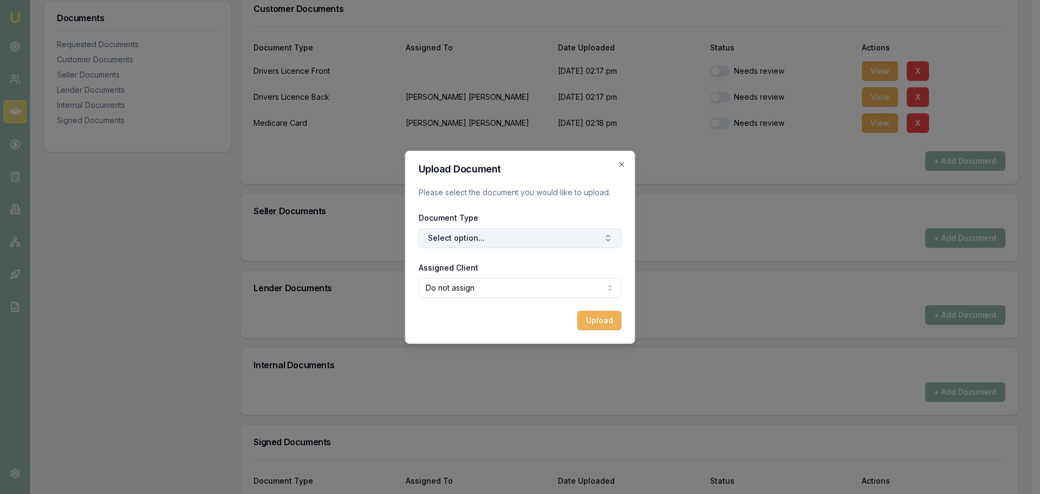
click at [490, 245] on button "Select option..." at bounding box center [520, 238] width 203 height 20
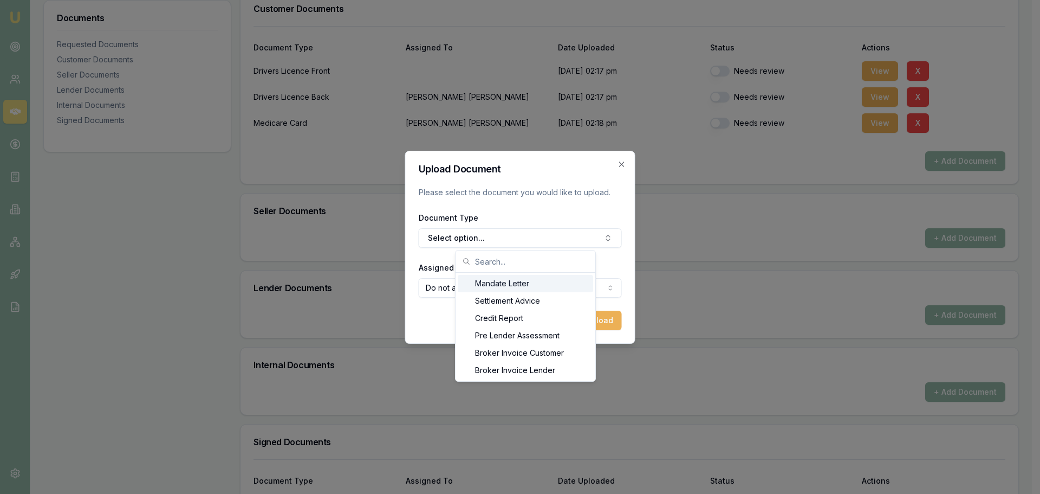
click at [484, 264] on input "text" at bounding box center [532, 261] width 114 height 22
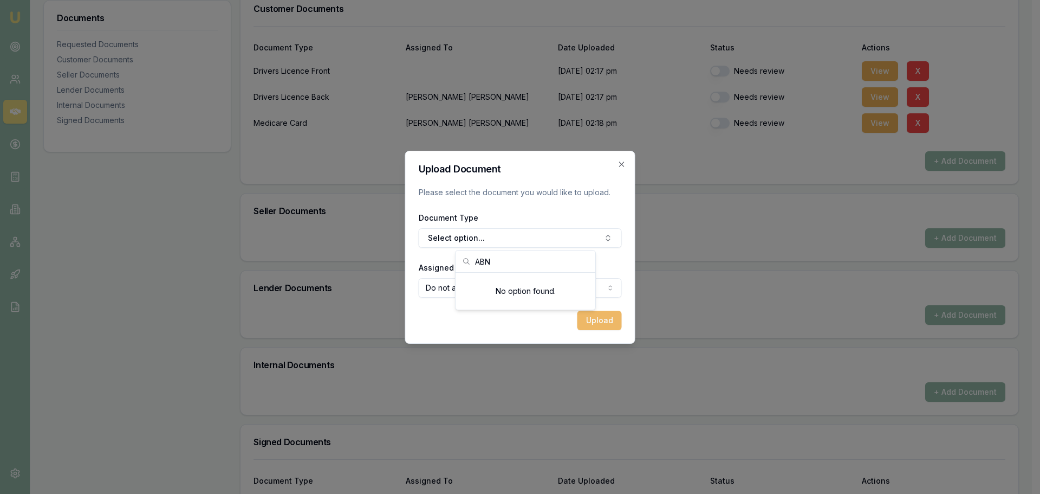
type input "ABN"
click at [601, 317] on button "Upload" at bounding box center [600, 320] width 44 height 20
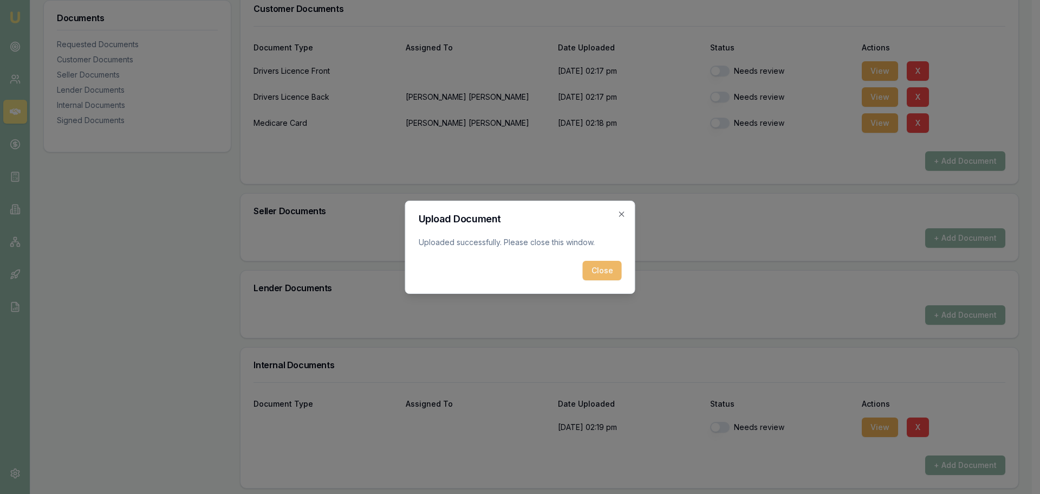
click at [610, 271] on button "Close" at bounding box center [602, 271] width 39 height 20
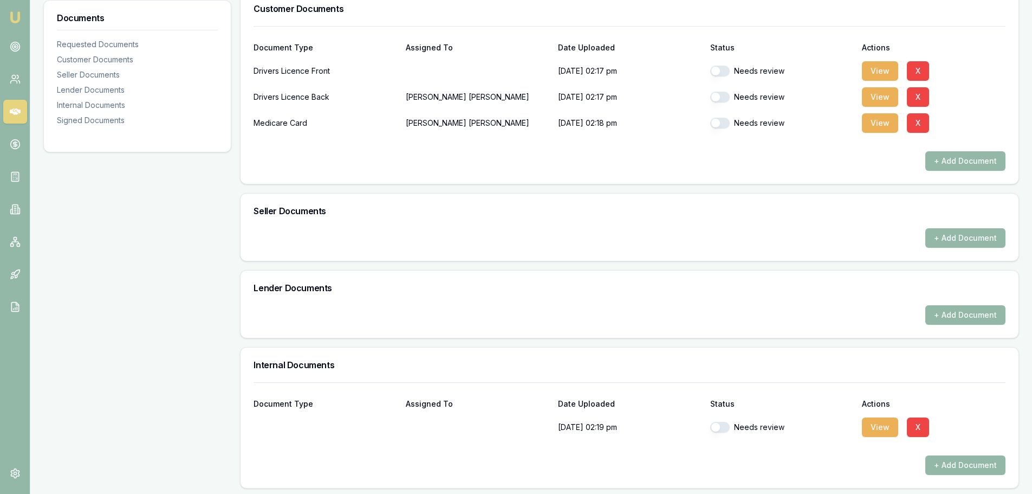
click at [720, 429] on button "button" at bounding box center [720, 427] width 20 height 11
checkbox input "true"
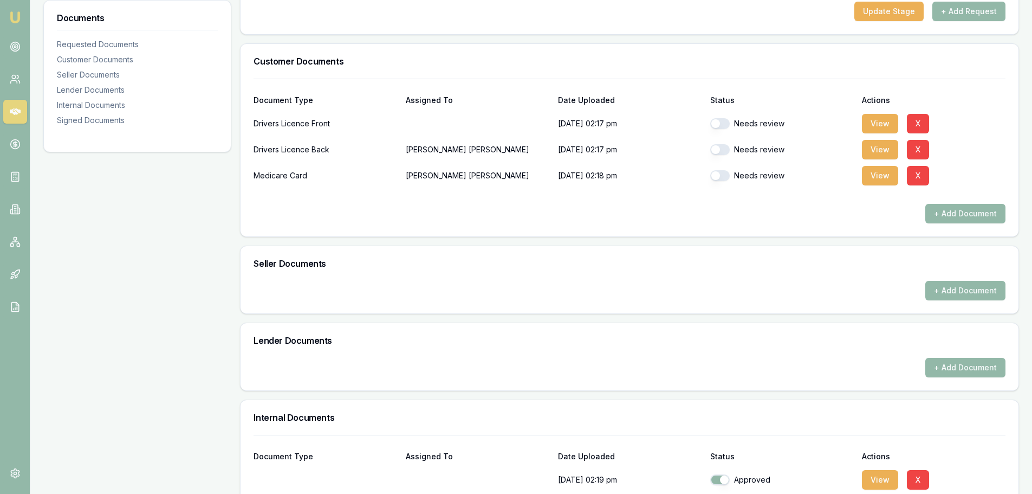
scroll to position [54, 0]
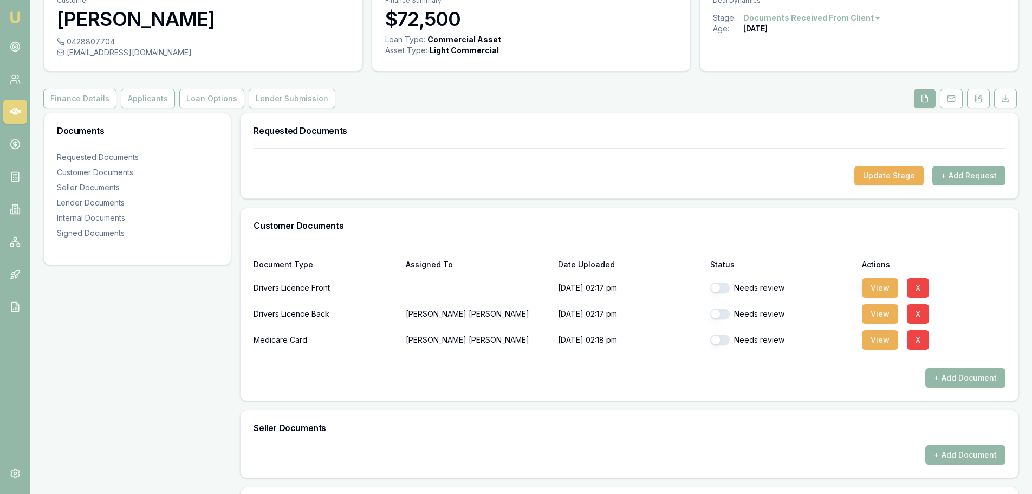
click at [715, 288] on button "button" at bounding box center [720, 287] width 20 height 11
checkbox input "true"
click at [716, 314] on button "button" at bounding box center [720, 313] width 20 height 11
checkbox input "true"
click at [713, 343] on button "button" at bounding box center [720, 339] width 20 height 11
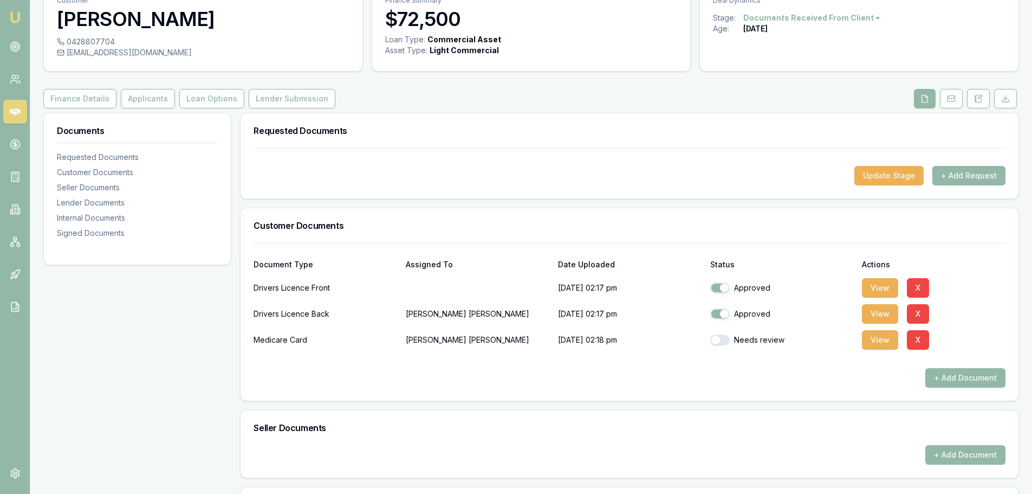
checkbox input "true"
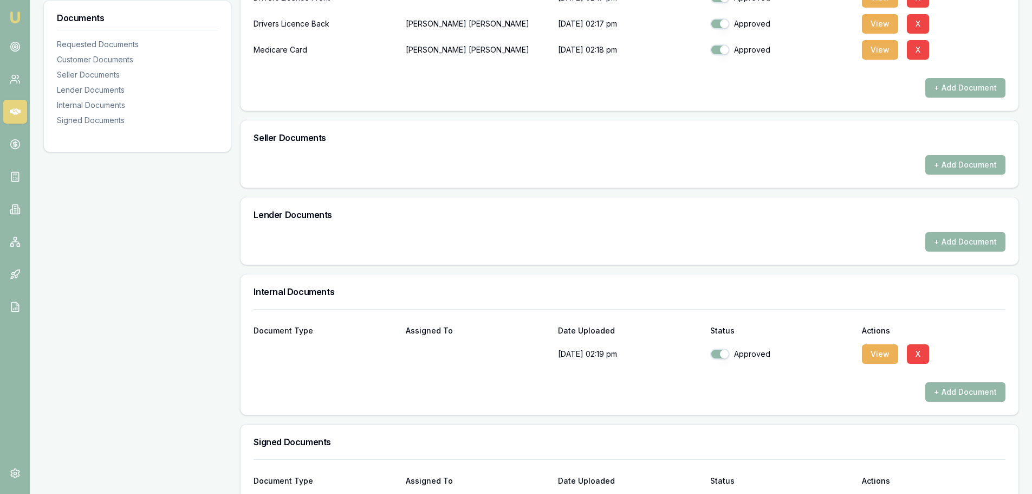
scroll to position [424, 0]
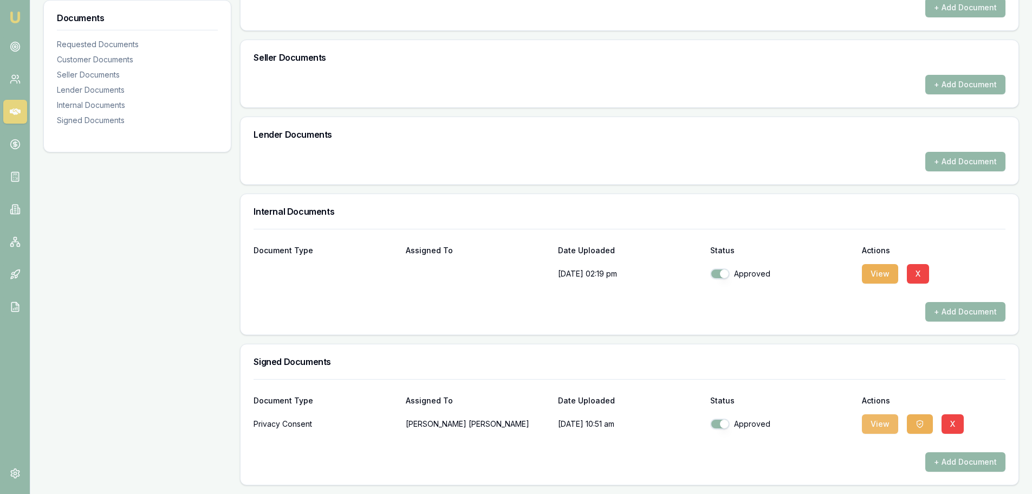
click at [869, 423] on button "View" at bounding box center [880, 424] width 36 height 20
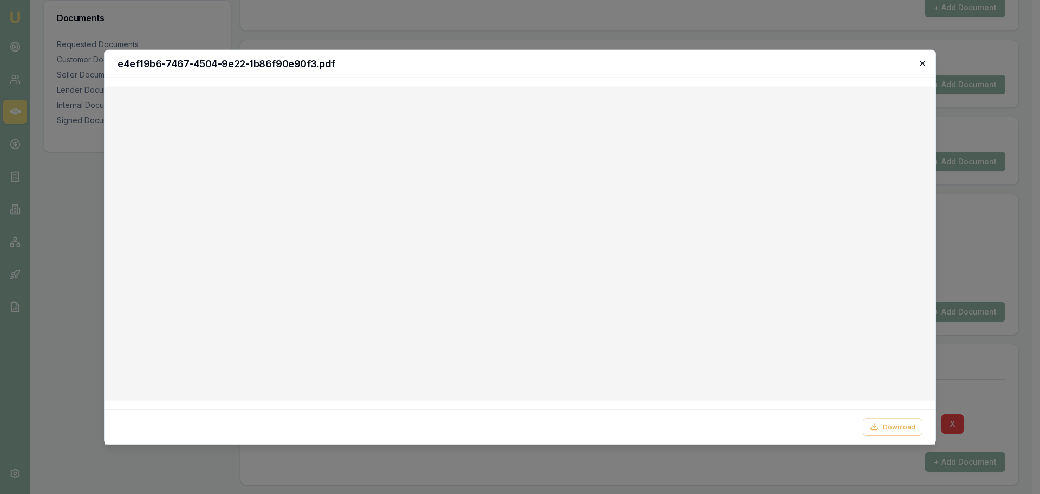
click at [920, 63] on icon "button" at bounding box center [922, 63] width 9 height 9
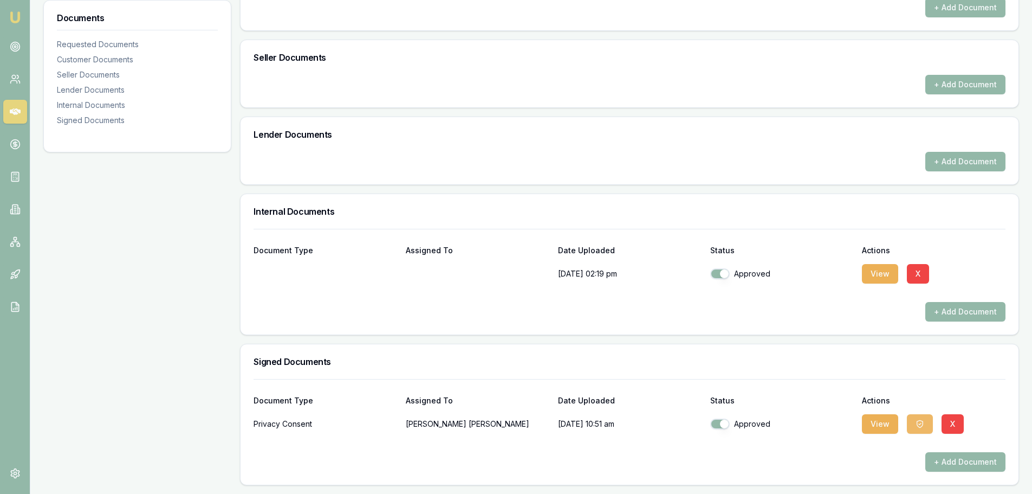
click at [917, 423] on icon "button" at bounding box center [920, 423] width 9 height 9
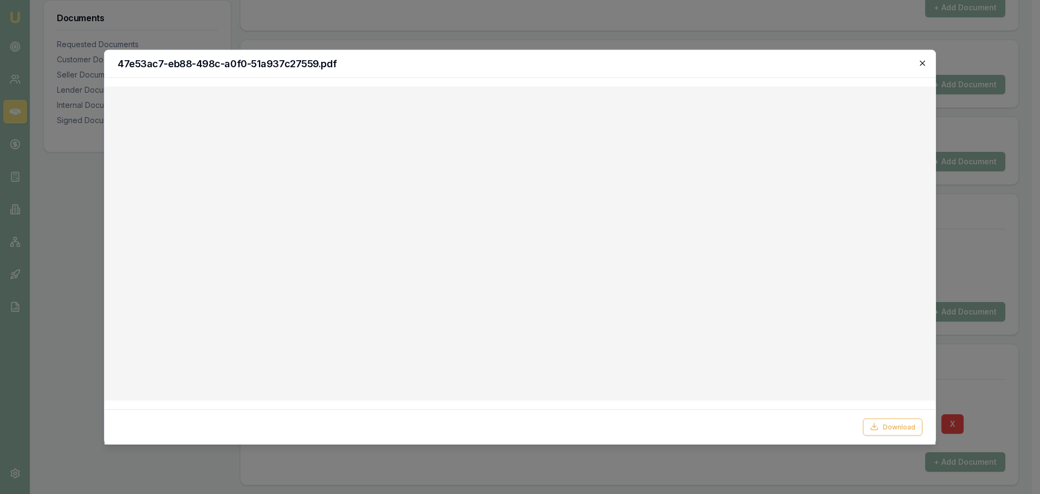
click at [921, 63] on icon "button" at bounding box center [922, 63] width 9 height 9
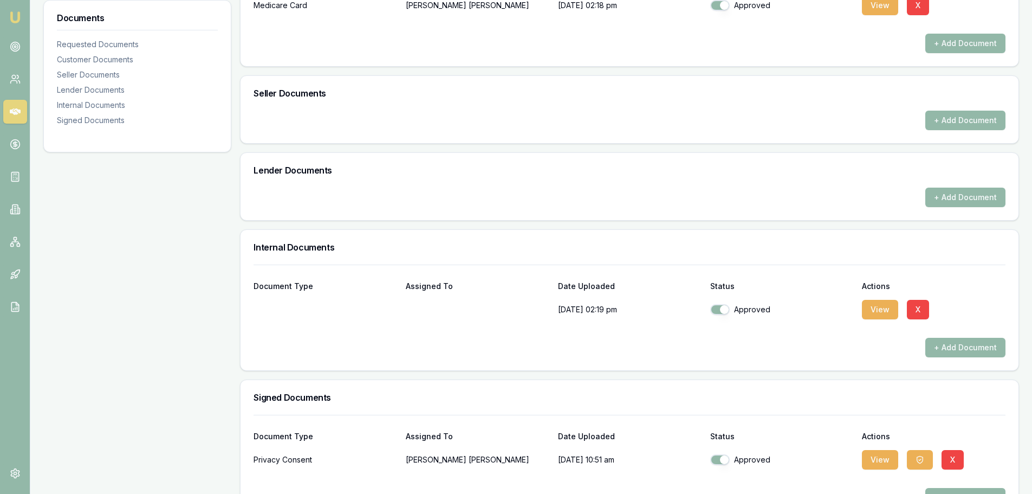
scroll to position [370, 0]
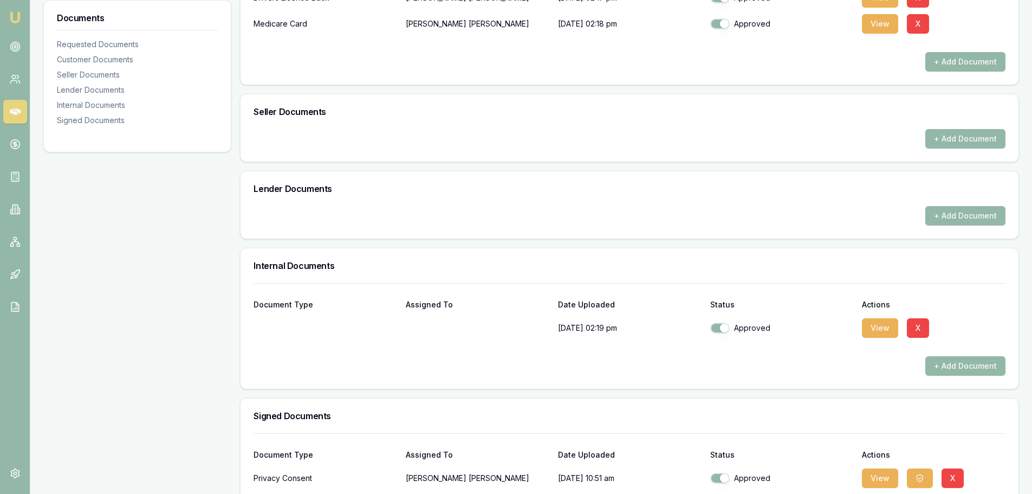
drag, startPoint x: 516, startPoint y: 330, endPoint x: 192, endPoint y: 216, distance: 343.7
click at [192, 216] on div "Documents Requested Documents Customer Documents Seller Documents Lender Docume…" at bounding box center [137, 168] width 188 height 742
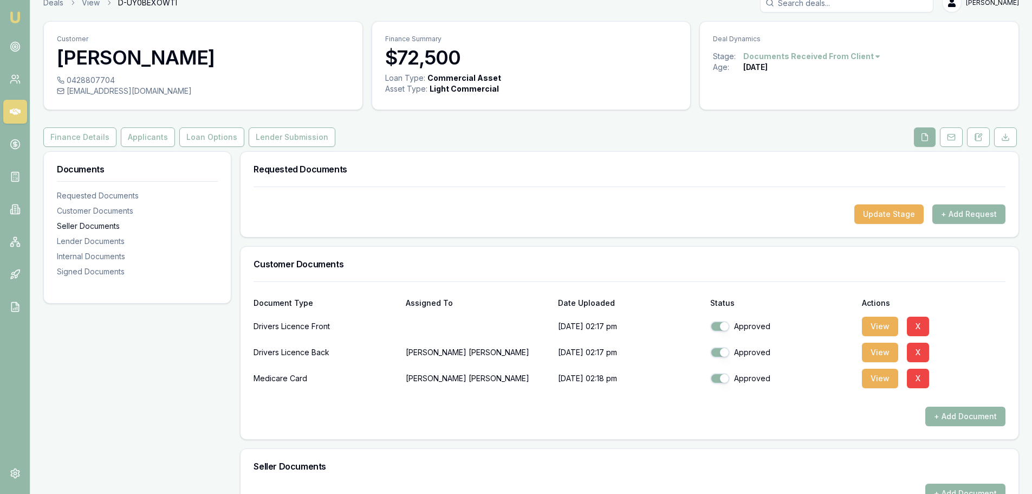
scroll to position [0, 0]
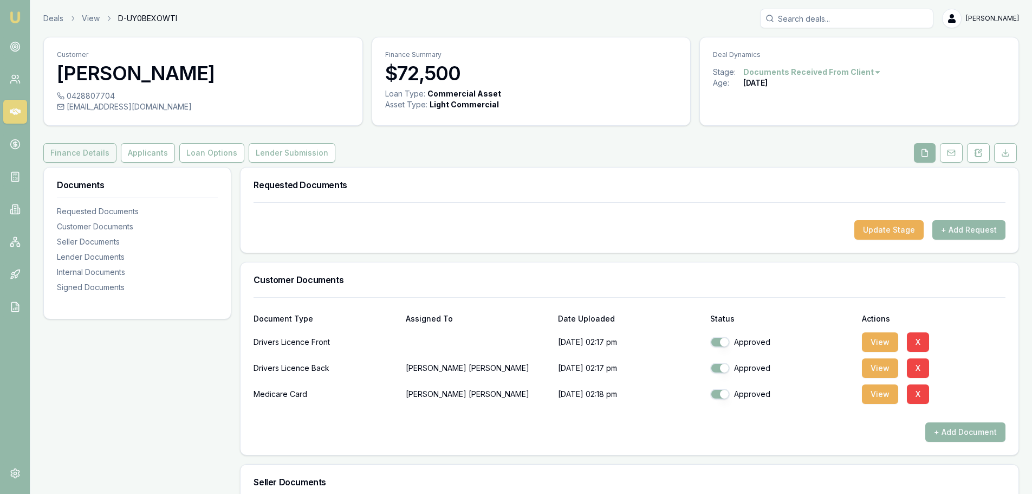
click at [77, 155] on button "Finance Details" at bounding box center [79, 153] width 73 height 20
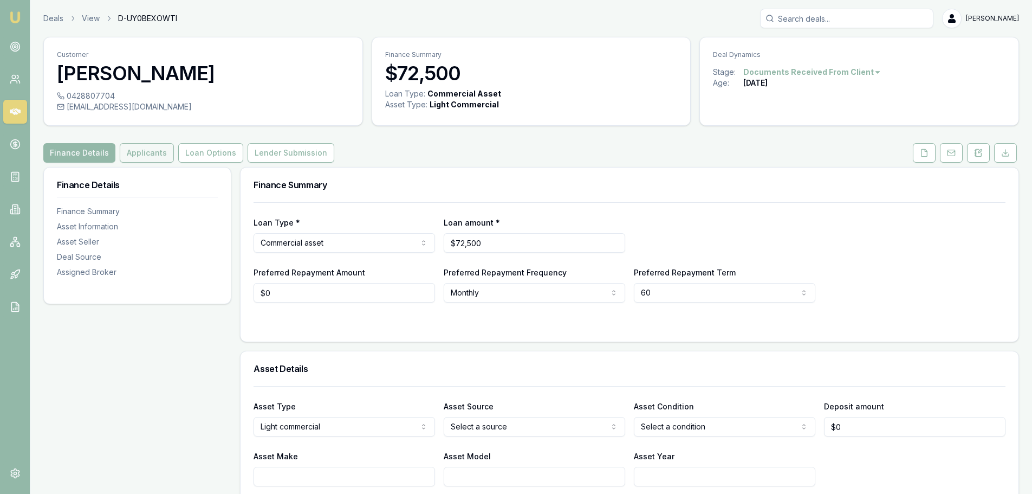
click at [140, 152] on button "Applicants" at bounding box center [147, 153] width 54 height 20
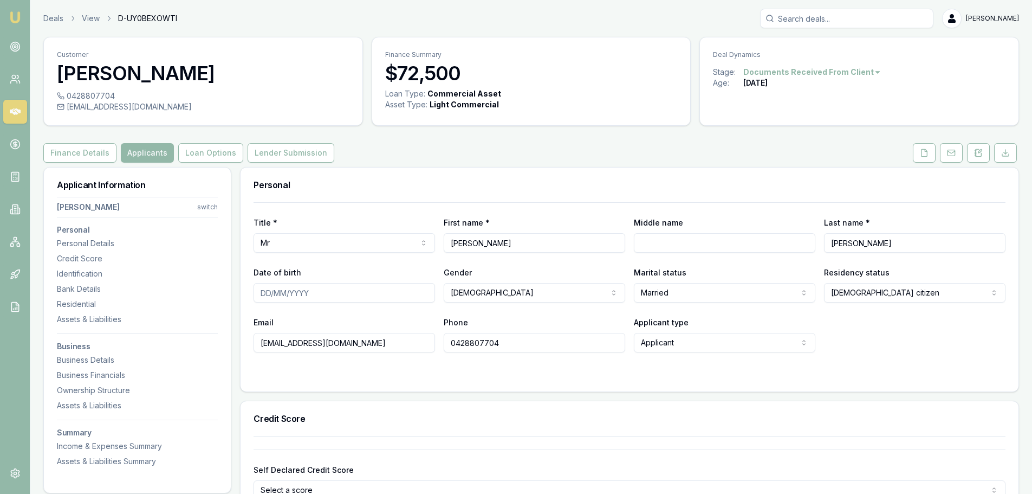
click at [827, 243] on input "[PERSON_NAME]" at bounding box center [914, 243] width 181 height 20
click at [834, 244] on input "[PERSON_NAME]" at bounding box center [914, 243] width 181 height 20
click at [838, 243] on input "[PERSON_NAME]" at bounding box center [914, 243] width 181 height 20
type input "[PERSON_NAME]"
click at [328, 243] on html "Emu Broker Deals View D-UY0BEXOWTI [PERSON_NAME] Menu Customer [PERSON_NAME] 04…" at bounding box center [516, 247] width 1032 height 494
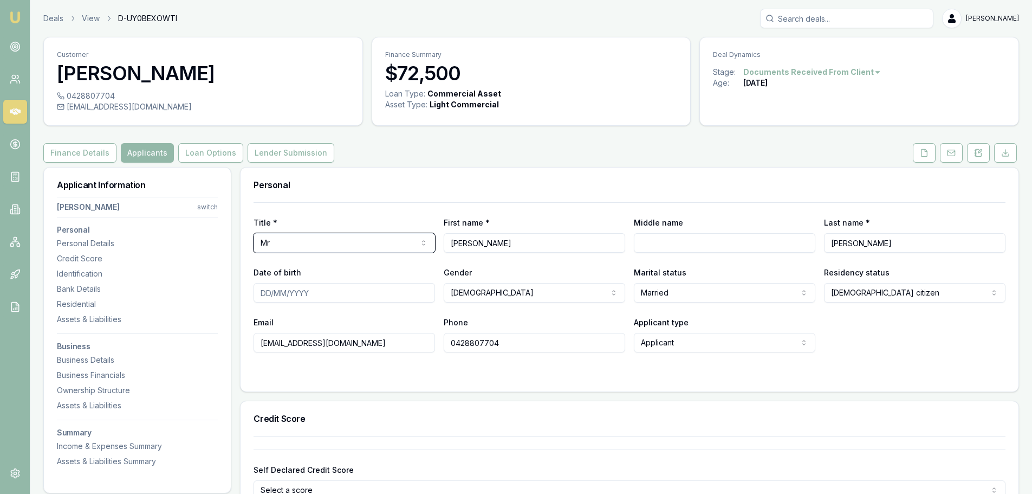
click at [482, 248] on html "Emu Broker Deals View D-UY0BEXOWTI [PERSON_NAME] Menu Customer [PERSON_NAME] 04…" at bounding box center [516, 247] width 1032 height 494
drag, startPoint x: 488, startPoint y: 243, endPoint x: 430, endPoint y: 242, distance: 58.0
click at [430, 242] on div "Title * Mr Mr Mrs Miss Ms Dr Prof First name * [PERSON_NAME] Middle name Last n…" at bounding box center [630, 234] width 752 height 37
paste input "DESIGNER BLINDS AND PLANTATIONS PTY LTD"
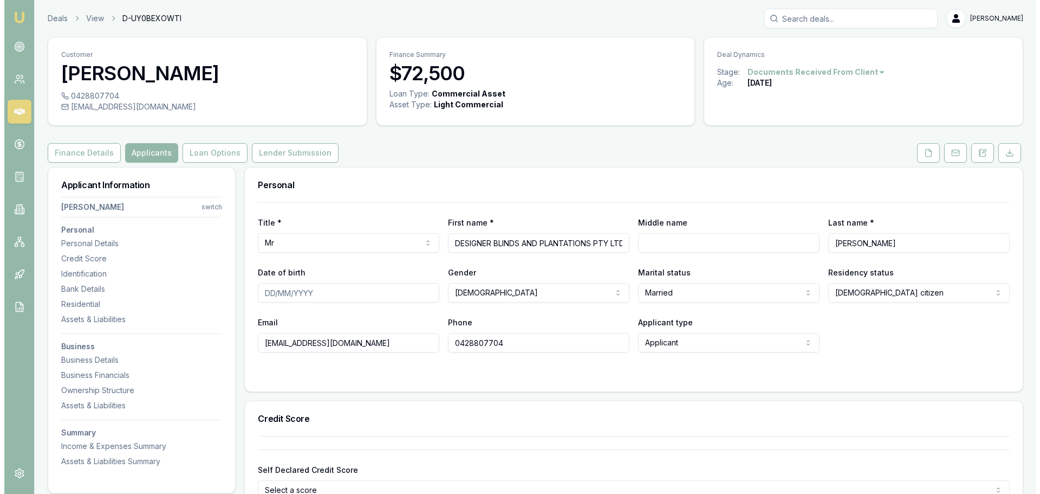
scroll to position [0, 6]
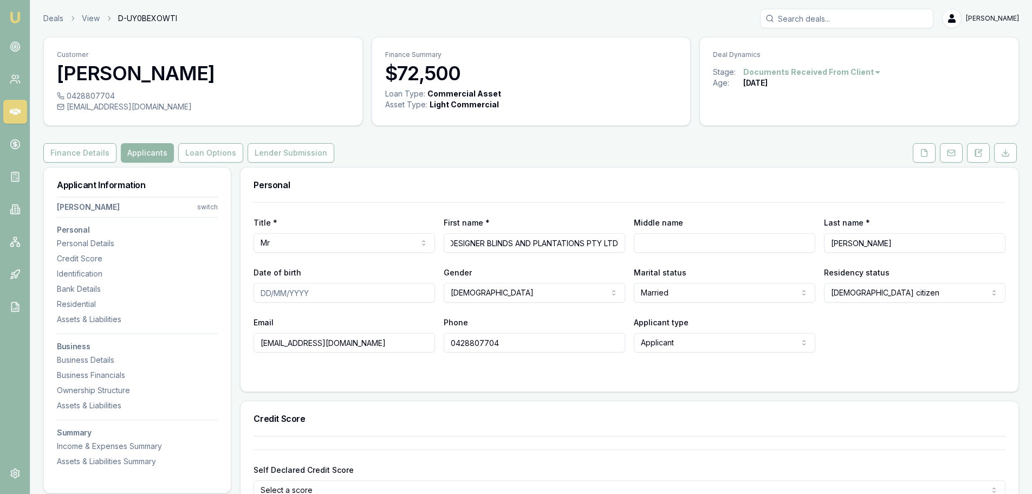
type input "DESIGNER BLINDS AND PLANTATIONS PTY LTD"
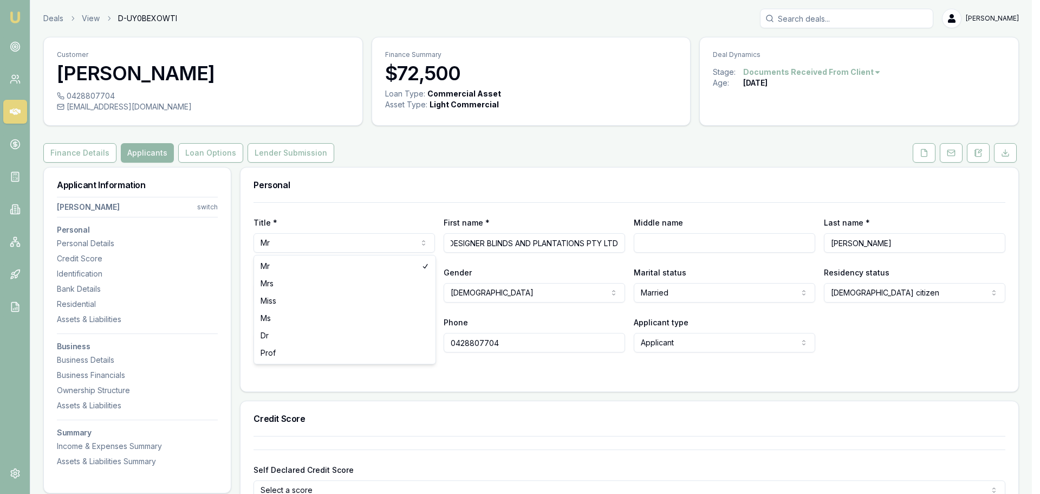
click at [281, 241] on html "Emu Broker Deals View D-UY0BEXOWTI [PERSON_NAME] Menu Customer [PERSON_NAME] 04…" at bounding box center [520, 247] width 1040 height 494
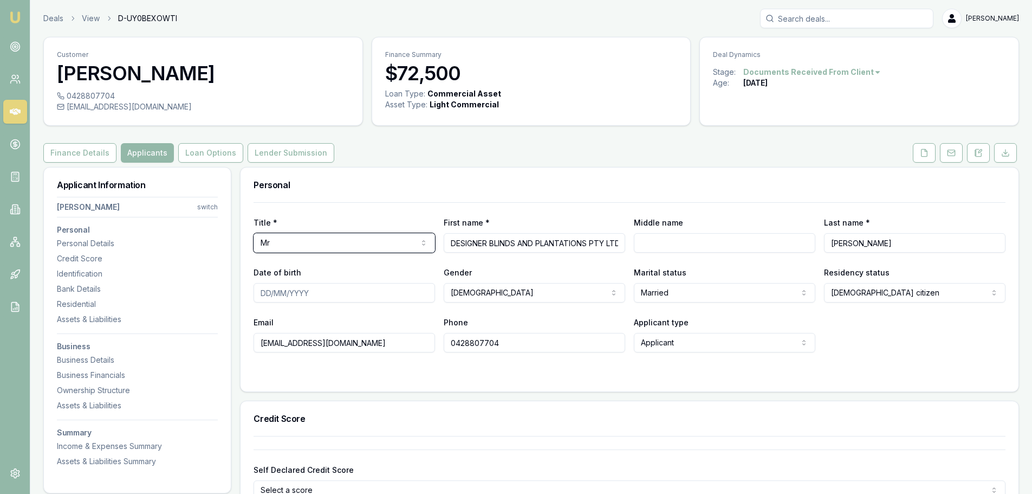
click at [277, 242] on html "Emu Broker Deals View D-UY0BEXOWTI [PERSON_NAME] Menu Customer [PERSON_NAME] 04…" at bounding box center [516, 247] width 1032 height 494
click at [374, 264] on div "Title * Mr Mr Mrs Miss Ms Dr Prof First name * DESIGNER BLINDS AND PLANTATIONS …" at bounding box center [630, 277] width 752 height 150
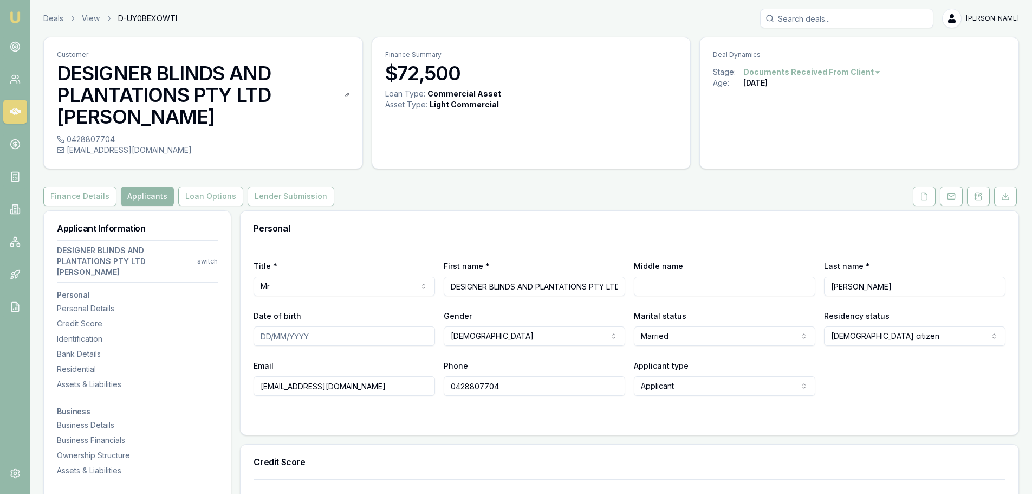
click at [264, 124] on h3 "DESIGNER BLINDS AND PLANTATIONS PTY LTD [PERSON_NAME]" at bounding box center [203, 94] width 293 height 65
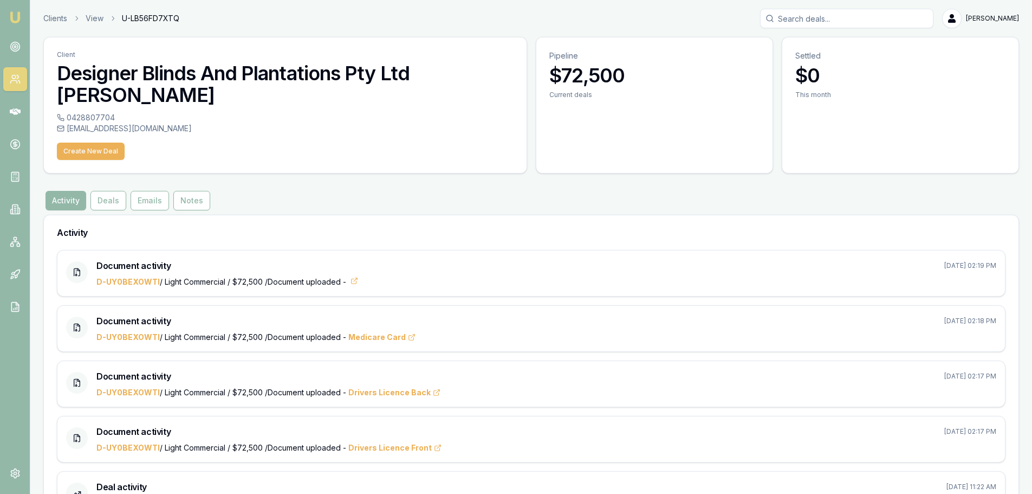
click at [444, 193] on div "Activity Deals Emails Notes" at bounding box center [531, 201] width 976 height 20
click at [59, 21] on link "Clients" at bounding box center [55, 18] width 24 height 11
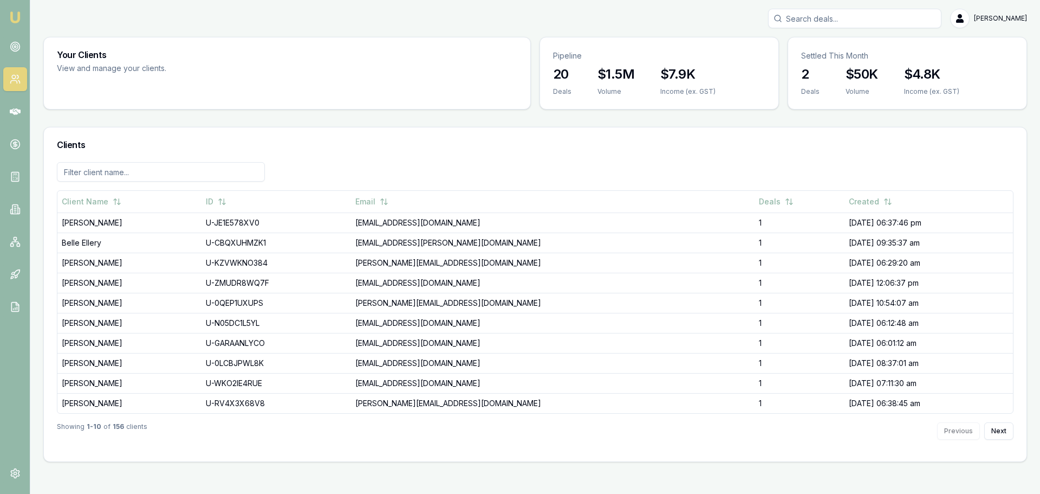
click at [14, 20] on img at bounding box center [15, 17] width 13 height 13
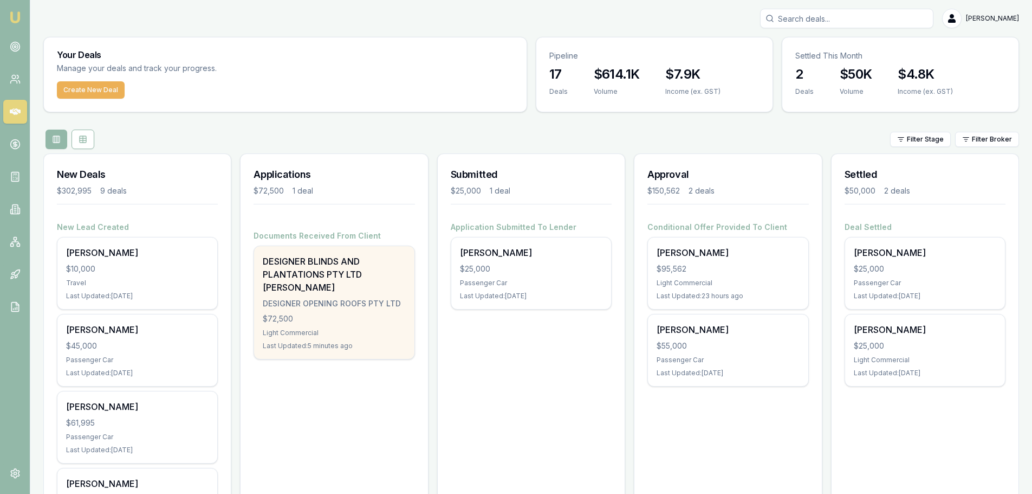
click at [351, 287] on div "DESIGNER BLINDS AND PLANTATIONS PTY LTD [PERSON_NAME]" at bounding box center [334, 274] width 142 height 39
